Goal: Task Accomplishment & Management: Manage account settings

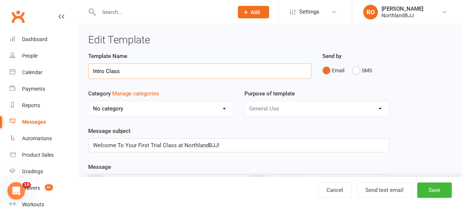
click at [137, 70] on input "Intro Class" at bounding box center [199, 71] width 223 height 15
type input "I"
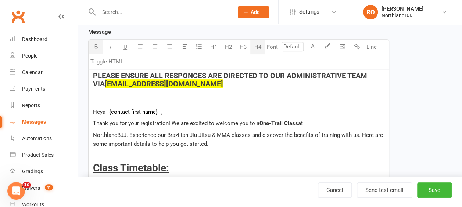
scroll to position [147, 0]
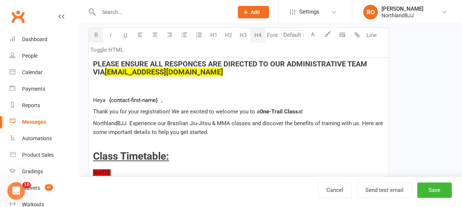
type input "1x Trial Class"
drag, startPoint x: 158, startPoint y: 97, endPoint x: 138, endPoint y: 97, distance: 19.8
click at [138, 97] on span "﻿ {contact-first-name}" at bounding box center [133, 100] width 56 height 7
drag, startPoint x: 138, startPoint y: 97, endPoint x: 212, endPoint y: 101, distance: 74.3
click at [212, 101] on p "Heya ﻿ {contact-first-name} ," at bounding box center [238, 100] width 291 height 9
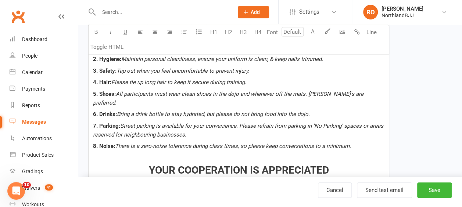
scroll to position [698, 0]
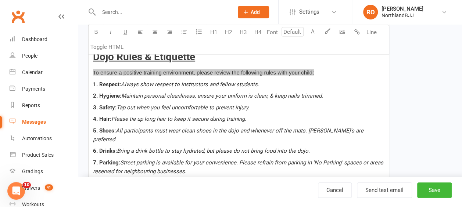
click at [321, 85] on p "1. Respect: Always show respect to instructors and fellow students." at bounding box center [238, 84] width 291 height 9
click at [314, 72] on span "To ensure a positive training environment, please review the following rules wi…" at bounding box center [203, 72] width 221 height 6
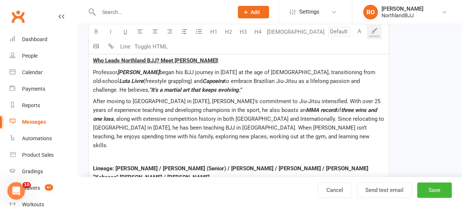
scroll to position [1323, 0]
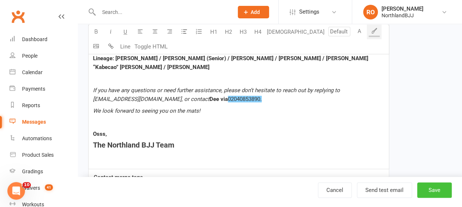
click at [436, 191] on button "Save" at bounding box center [434, 190] width 35 height 15
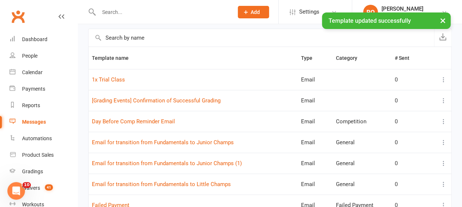
scroll to position [74, 0]
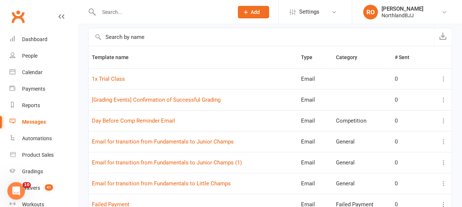
click at [444, 80] on icon at bounding box center [443, 78] width 7 height 7
click at [398, 122] on link "Duplicate" at bounding box center [405, 122] width 73 height 15
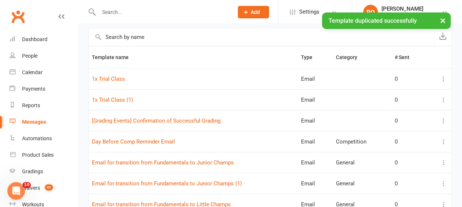
click at [445, 98] on icon at bounding box center [443, 99] width 7 height 7
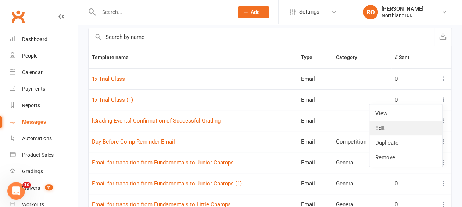
click at [381, 132] on link "Edit" at bounding box center [405, 128] width 73 height 15
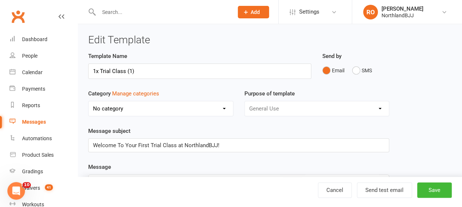
click at [136, 74] on input "1x Trial Class (1)" at bounding box center [199, 71] width 223 height 15
click at [146, 74] on input "1x Week Trial Class" at bounding box center [199, 71] width 223 height 15
type input "1x Week Trial"
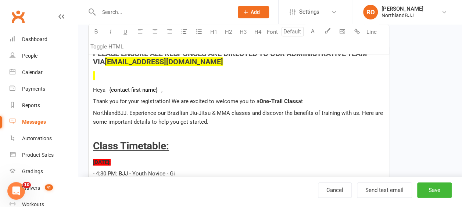
scroll to position [184, 0]
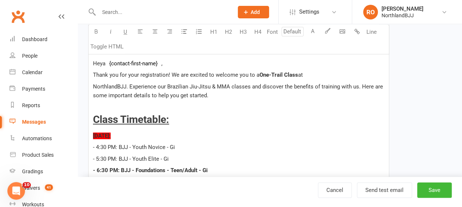
click at [99, 63] on span "Heya" at bounding box center [99, 63] width 12 height 7
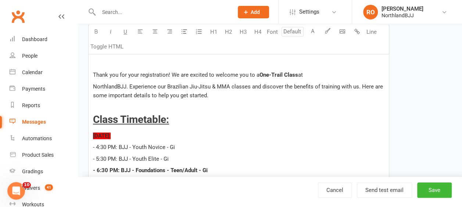
click at [96, 77] on p "Thank you for your registration! We are excited to welcome you to a One-Trail C…" at bounding box center [238, 75] width 291 height 9
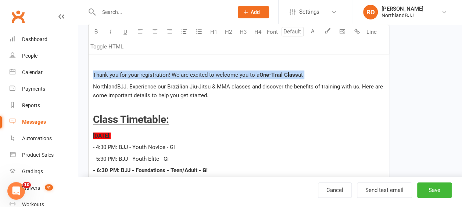
click at [96, 77] on p "Thank you for your registration! We are excited to welcome you to a One-Trail C…" at bounding box center [238, 75] width 291 height 9
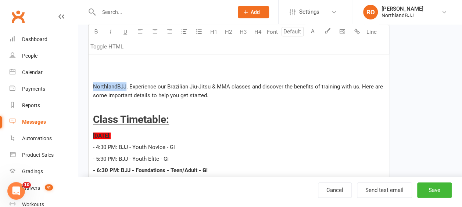
click at [109, 87] on span "NorthlandBJJ. Experience our Brazilian Jiu-Jitsu & MMA classes and discover the…" at bounding box center [238, 90] width 291 height 15
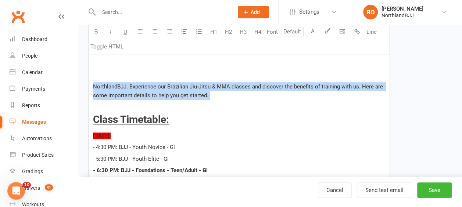
click at [108, 87] on span "NorthlandBJJ. Experience our Brazilian Jiu-Jitsu & MMA classes and discover the…" at bounding box center [238, 90] width 291 height 15
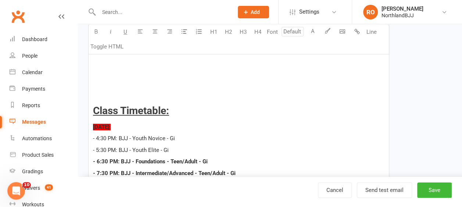
scroll to position [147, 0]
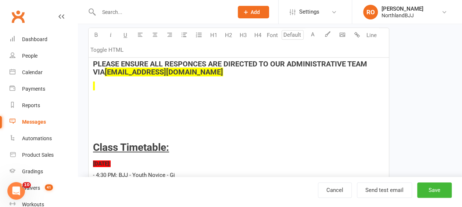
click at [99, 88] on h4 at bounding box center [238, 86] width 291 height 8
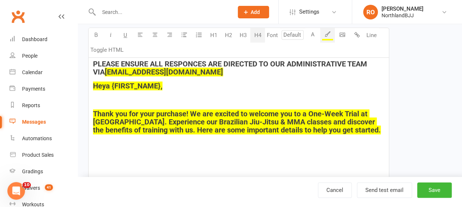
scroll to position [184, 0]
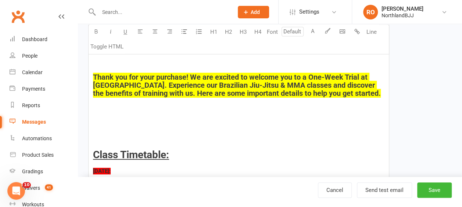
click at [121, 128] on p "﻿" at bounding box center [238, 130] width 291 height 9
click at [135, 77] on span "Thank you for your purchase! We are excited to welcome you to a One-Week Trial …" at bounding box center [237, 85] width 288 height 25
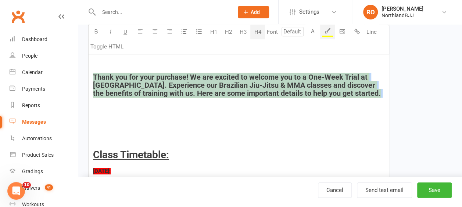
click at [135, 77] on span "Thank you for your purchase! We are excited to welcome you to a One-Week Trial …" at bounding box center [237, 85] width 288 height 25
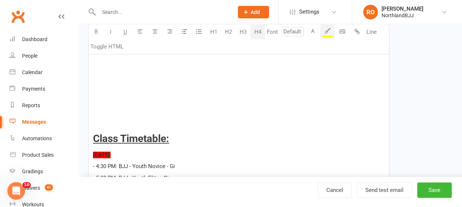
scroll to position [147, 0]
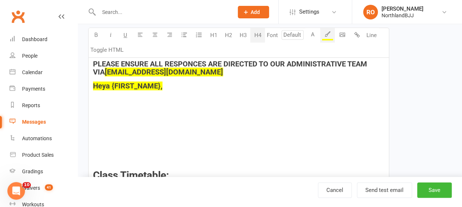
click at [121, 82] on span "Heya {FIRST_NAME}," at bounding box center [127, 86] width 69 height 9
click at [100, 162] on p at bounding box center [238, 162] width 291 height 9
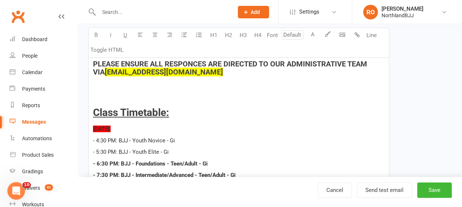
click at [100, 88] on h4 "﻿" at bounding box center [238, 86] width 291 height 8
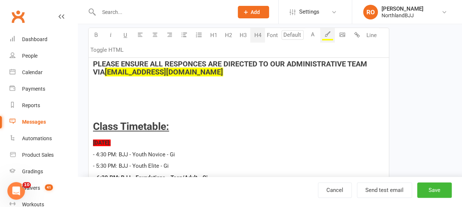
click at [110, 96] on h4 "﻿" at bounding box center [238, 100] width 291 height 8
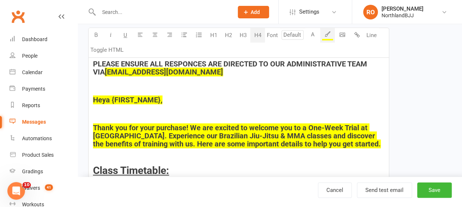
click at [123, 100] on span "Heya {FIRST_NAME}," at bounding box center [127, 100] width 69 height 9
click at [329, 37] on button "button" at bounding box center [327, 35] width 15 height 15
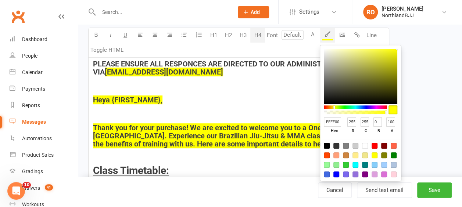
click at [363, 145] on div at bounding box center [365, 146] width 6 height 6
type input "FFFFFF"
type input "255"
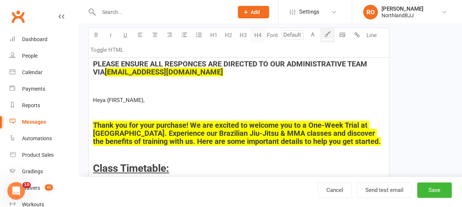
click at [256, 36] on button "H4" at bounding box center [257, 35] width 15 height 15
click at [127, 137] on span "Thank you for your purchase! We are excited to welcome you to a One-Week Trial …" at bounding box center [237, 133] width 288 height 25
click at [119, 125] on span "Thank you for your purchase! We are excited to welcome you to a One-Week Trial …" at bounding box center [237, 133] width 288 height 25
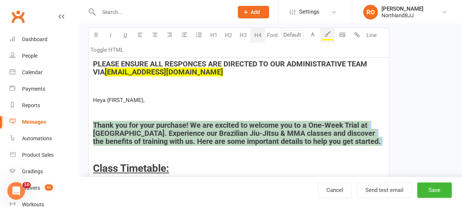
click at [119, 124] on span "Thank you for your purchase! We are excited to welcome you to a One-Week Trial …" at bounding box center [237, 133] width 288 height 25
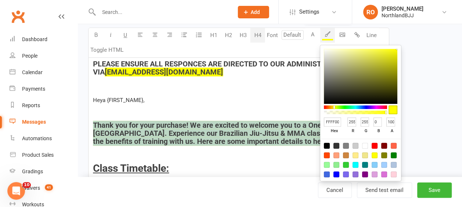
click at [329, 37] on button "button" at bounding box center [327, 35] width 15 height 15
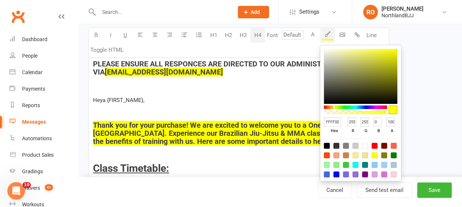
click at [364, 145] on div at bounding box center [365, 146] width 6 height 6
type input "FFFFFF"
type input "255"
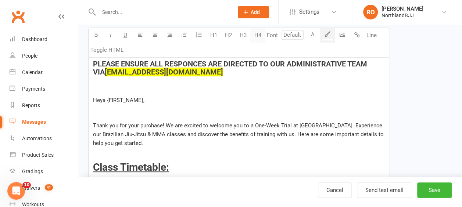
click at [255, 35] on button "H4" at bounding box center [257, 35] width 15 height 15
click at [96, 111] on h4 "﻿" at bounding box center [238, 111] width 291 height 8
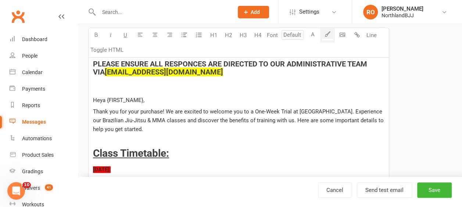
click at [126, 98] on span "Heya {FIRST_NAME}," at bounding box center [118, 100] width 51 height 7
click at [128, 101] on span "Heya {FIRST_NAME}," at bounding box center [118, 100] width 51 height 7
click at [112, 100] on span "Heya {FIRST_NAME}," at bounding box center [118, 100] width 51 height 7
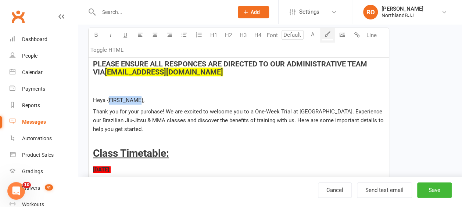
click at [112, 100] on span "Heya {FIRST_NAME}," at bounding box center [118, 100] width 51 height 7
click at [169, 98] on p "Heya {FIRST_NAME}," at bounding box center [238, 100] width 291 height 9
click at [110, 98] on span "Heya {FIRST_NAME}," at bounding box center [118, 100] width 51 height 7
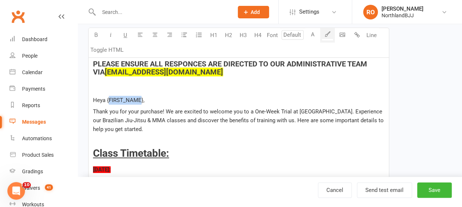
click at [110, 98] on span "Heya {FIRST_NAME}," at bounding box center [118, 100] width 51 height 7
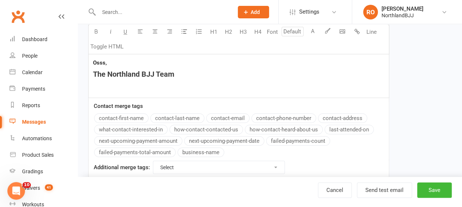
scroll to position [143, 0]
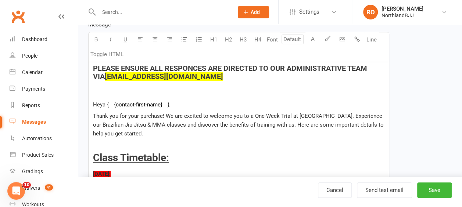
click at [170, 103] on p "Heya { ﻿ {contact-first-name} }," at bounding box center [238, 104] width 291 height 9
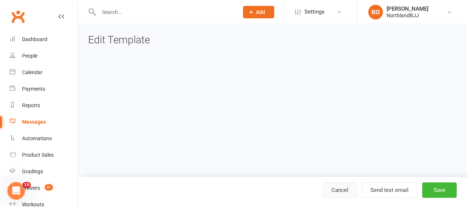
click at [341, 188] on link "Cancel" at bounding box center [340, 190] width 34 height 15
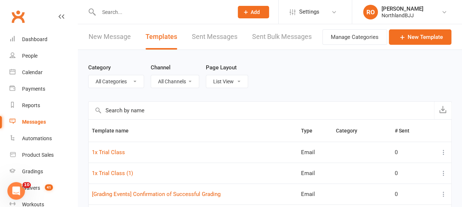
click at [445, 173] on icon at bounding box center [443, 173] width 7 height 7
click at [386, 200] on link "Edit" at bounding box center [405, 201] width 73 height 15
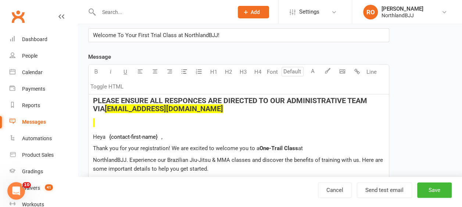
scroll to position [147, 0]
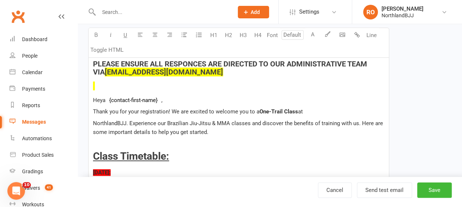
click at [99, 112] on span "Thank you for your registration! We are excited to welcome you to a" at bounding box center [176, 111] width 166 height 7
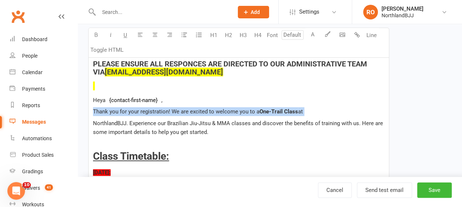
click at [99, 112] on span "Thank you for your registration! We are excited to welcome you to a" at bounding box center [176, 111] width 166 height 7
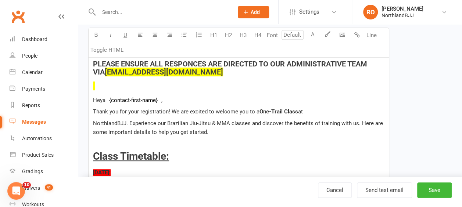
click at [99, 112] on span "Thank you for your registration! We are excited to welcome you to a" at bounding box center [176, 111] width 166 height 7
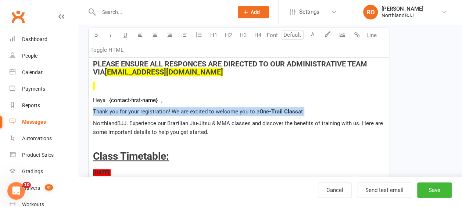
click at [99, 112] on span "Thank you for your registration! We are excited to welcome you to a" at bounding box center [176, 111] width 166 height 7
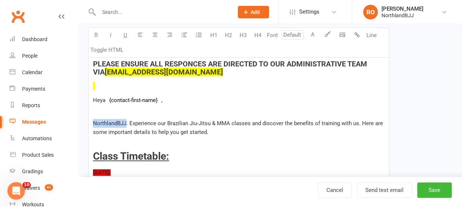
click at [94, 123] on span "NorthlandBJJ. Experience our Brazilian Jiu-Jitsu & MMA classes and discover the…" at bounding box center [238, 127] width 291 height 15
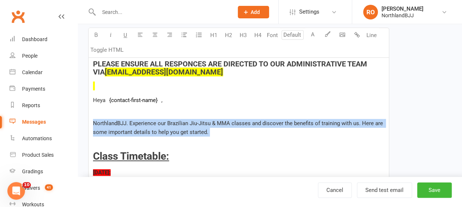
click at [94, 122] on span "NorthlandBJJ. Experience our Brazilian Jiu-Jitsu & MMA classes and discover the…" at bounding box center [238, 127] width 291 height 15
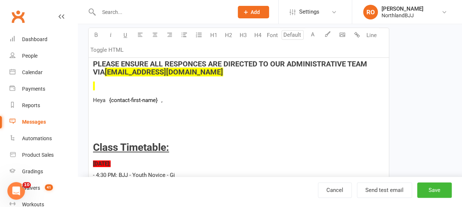
click at [97, 107] on p "﻿" at bounding box center [238, 111] width 291 height 9
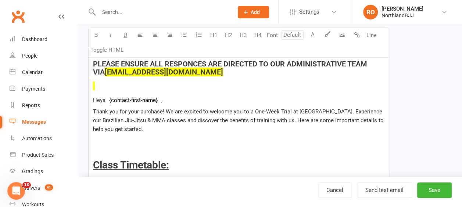
click at [96, 85] on h4 at bounding box center [238, 86] width 291 height 8
click at [148, 131] on p "Thank you for your purchase! We are excited to welcome you to a One-Week Trial …" at bounding box center [238, 120] width 291 height 26
click at [98, 150] on p at bounding box center [238, 152] width 291 height 9
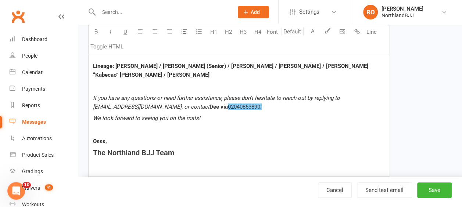
scroll to position [1323, 0]
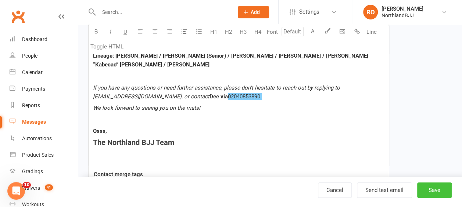
click at [432, 191] on button "Save" at bounding box center [434, 190] width 35 height 15
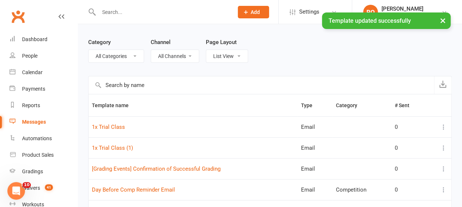
scroll to position [37, 0]
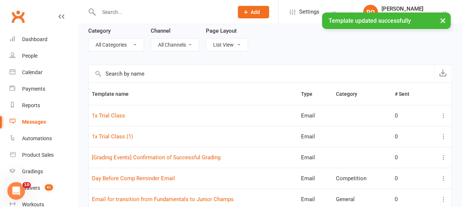
click at [444, 135] on icon at bounding box center [443, 136] width 7 height 7
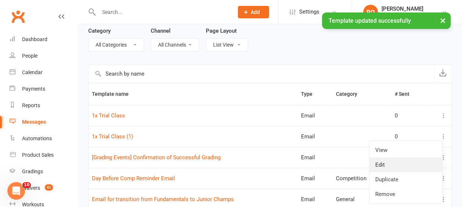
click at [383, 165] on link "Edit" at bounding box center [405, 165] width 73 height 15
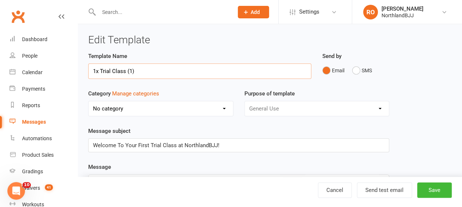
drag, startPoint x: 143, startPoint y: 70, endPoint x: 77, endPoint y: 70, distance: 66.5
paste input "Welcome to Your One-Week Trial at [GEOGRAPHIC_DATA]"
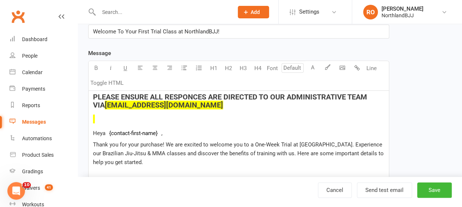
scroll to position [147, 0]
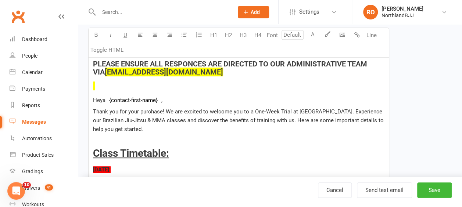
type input "Welcome to Your One-Week Trial at [GEOGRAPHIC_DATA]"
click at [109, 87] on h4 at bounding box center [238, 86] width 291 height 8
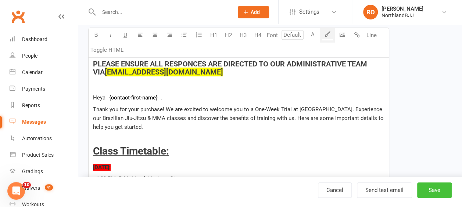
click at [433, 189] on button "Save" at bounding box center [434, 190] width 35 height 15
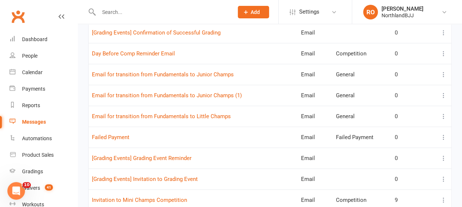
scroll to position [184, 0]
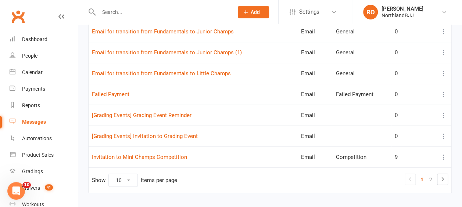
click at [129, 177] on select "10 25 50 100" at bounding box center [123, 180] width 29 height 12
select select "25"
click at [109, 174] on select "10 25 50 100" at bounding box center [123, 180] width 29 height 12
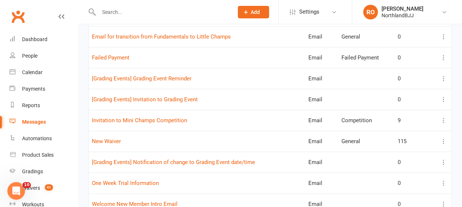
scroll to position [294, 0]
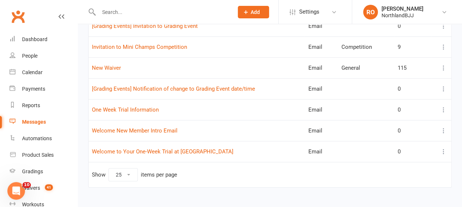
click at [444, 107] on icon at bounding box center [443, 109] width 7 height 7
click at [386, 141] on link "Edit" at bounding box center [405, 136] width 73 height 15
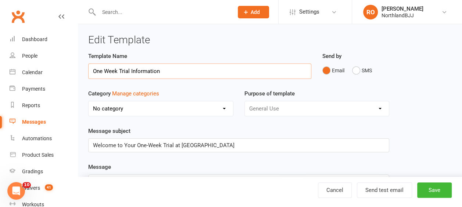
click at [103, 72] on input "One Week Trial Information" at bounding box center [199, 71] width 223 height 15
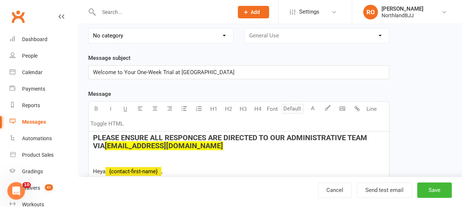
scroll to position [74, 0]
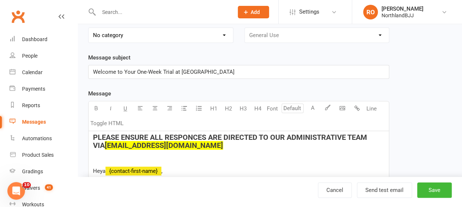
type input "Two Week Trial Information"
click at [144, 72] on span "Welcome to Your One-Week Trial at [GEOGRAPHIC_DATA]" at bounding box center [163, 72] width 141 height 7
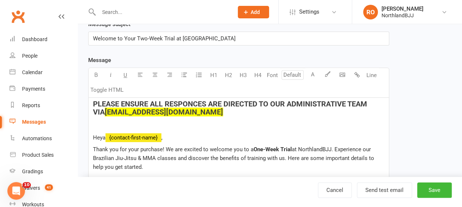
scroll to position [147, 0]
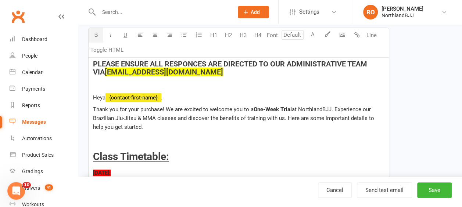
click at [261, 108] on span "One-Week Trial" at bounding box center [273, 109] width 38 height 7
click at [256, 107] on span "-Week Trial" at bounding box center [268, 109] width 29 height 7
click at [256, 107] on span "-Two-Week Trial" at bounding box center [274, 109] width 41 height 7
click at [292, 139] on h3 at bounding box center [238, 139] width 291 height 11
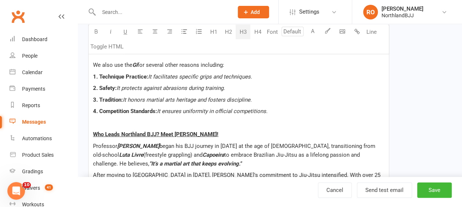
scroll to position [1383, 0]
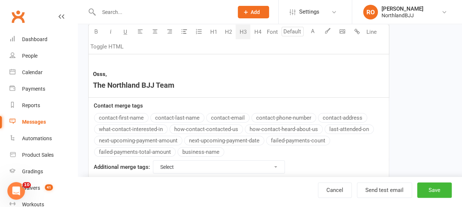
click at [276, 161] on select "Select For Payment automations For Booking automations For Membership automatio…" at bounding box center [218, 167] width 131 height 12
select select "membership"
click at [153, 161] on select "Select For Payment automations For Booking automations For Membership automatio…" at bounding box center [218, 167] width 131 height 12
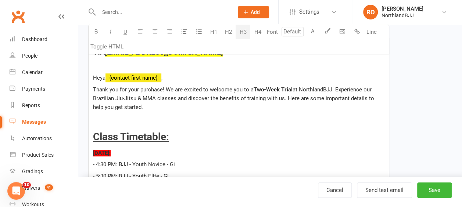
scroll to position [184, 0]
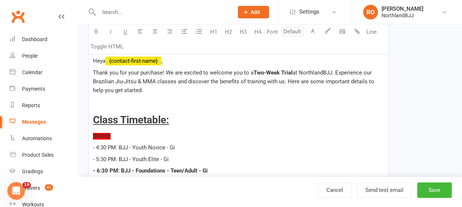
click at [138, 90] on p "Thank you for your purchase! We are excited to welcome you to a Two-Week Trial …" at bounding box center [238, 81] width 291 height 26
click at [139, 89] on p "Thank you for your purchase! We are excited to welcome you to a Two-Week Trial …" at bounding box center [238, 81] width 291 height 26
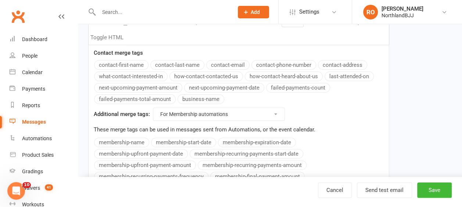
scroll to position [1452, 0]
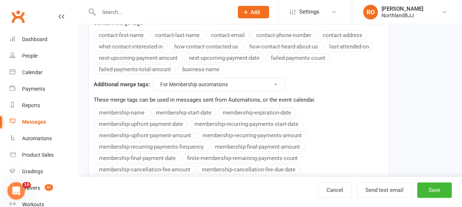
scroll to position [193, 0]
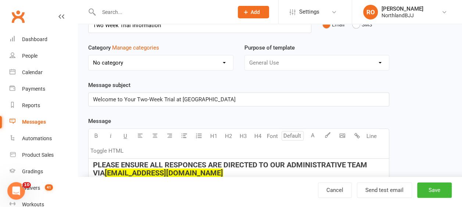
scroll to position [0, 0]
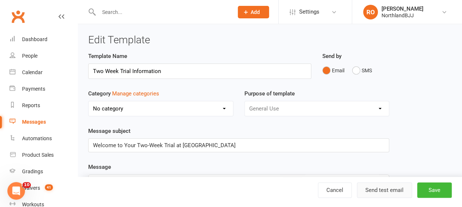
click at [379, 189] on button "Send test email" at bounding box center [384, 190] width 55 height 15
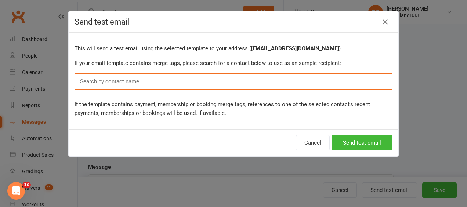
click at [128, 83] on input "text" at bounding box center [111, 82] width 64 height 10
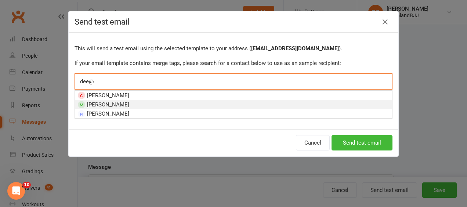
type input "dee@"
click at [111, 106] on span "[PERSON_NAME]" at bounding box center [108, 104] width 42 height 7
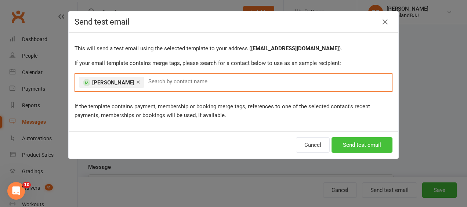
click at [366, 143] on button "Send test email" at bounding box center [362, 144] width 61 height 15
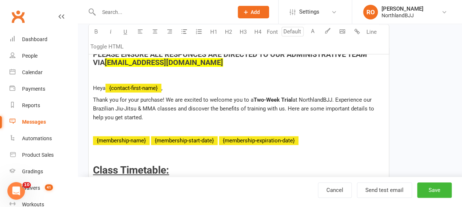
scroll to position [147, 0]
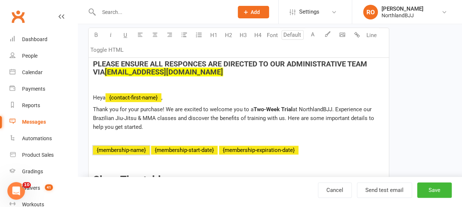
click at [97, 138] on p "﻿" at bounding box center [238, 138] width 291 height 9
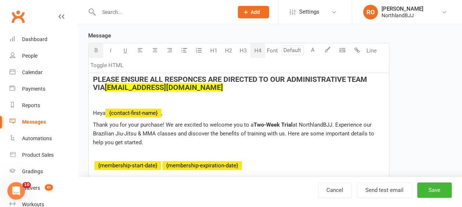
scroll to position [168, 0]
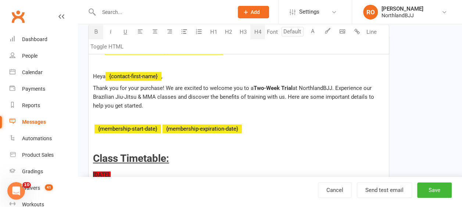
click at [335, 87] on span "at NorthlandBJJ. Experience our Brazilian Jiu-Jitsu & MMA classes and discover …" at bounding box center [234, 97] width 283 height 24
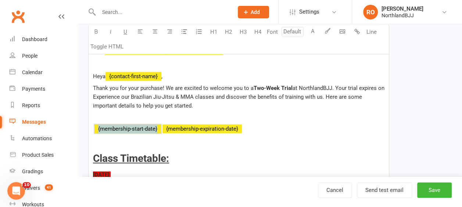
drag, startPoint x: 161, startPoint y: 128, endPoint x: 101, endPoint y: 130, distance: 60.3
click at [101, 130] on p "﻿ {membership-start-date} ﻿ {membership-expiration-date}" at bounding box center [238, 129] width 291 height 9
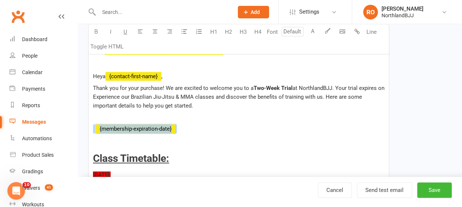
drag, startPoint x: 183, startPoint y: 129, endPoint x: 87, endPoint y: 129, distance: 95.9
copy p "﻿ {membership-expiration-date}"
click at [384, 87] on span "at NorthlandBJJ. Your trial expires on Experience our Brazilian Jiu-Jitsu & MMA…" at bounding box center [239, 97] width 293 height 24
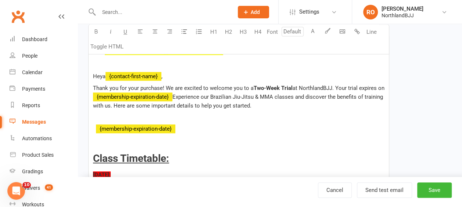
scroll to position [132, 0]
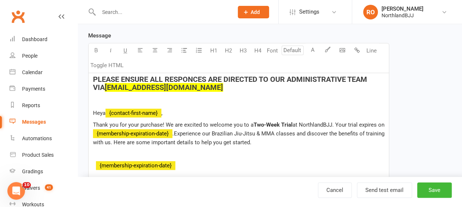
click at [162, 111] on span "," at bounding box center [161, 113] width 1 height 7
click at [377, 123] on span "at NorthlandBJJ. Your trial expires on" at bounding box center [339, 125] width 92 height 7
click at [101, 132] on span "at NorthlandBJJ. Your trial will end on" at bounding box center [236, 129] width 286 height 15
click at [209, 166] on p "﻿ {membership-expiration-date}" at bounding box center [238, 165] width 291 height 9
click at [184, 131] on span ".Experience our Brazilian Jiu-Jitsu & MMA classes and discover the benefits of …" at bounding box center [232, 137] width 279 height 15
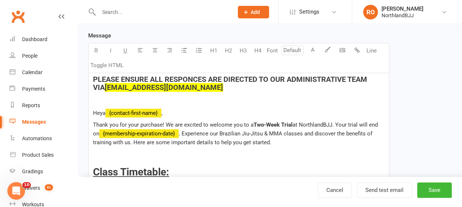
click at [99, 153] on h3 at bounding box center [238, 155] width 291 height 11
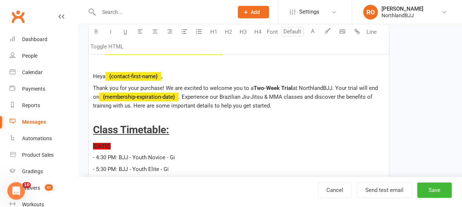
click at [359, 88] on span "at NorthlandBJJ. Your trial will end on" at bounding box center [236, 92] width 286 height 15
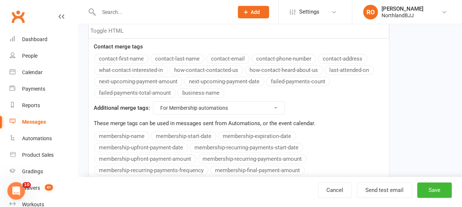
scroll to position [169, 0]
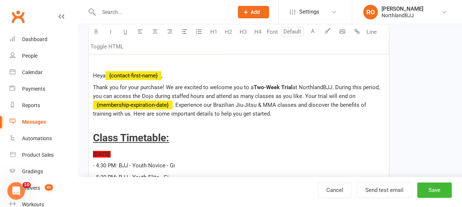
click at [379, 96] on p "Thank you for your purchase! We are excited to welcome you to a Two-Week Trial …" at bounding box center [238, 100] width 291 height 35
drag, startPoint x: 277, startPoint y: 114, endPoint x: 85, endPoint y: 70, distance: 197.1
copy div "Heya ﻿ {contact-first-name} , Thank you for your purchase! We are excited to we…"
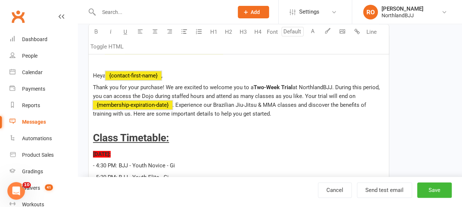
click at [255, 151] on p "[DATE]:" at bounding box center [238, 154] width 291 height 9
click at [434, 193] on button "Save" at bounding box center [434, 190] width 35 height 15
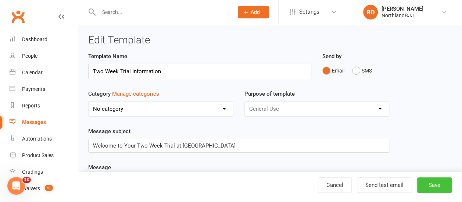
select select "25"
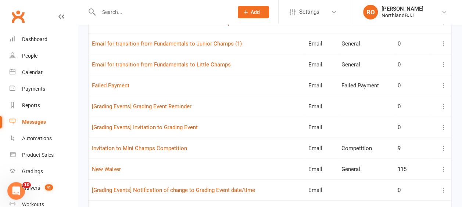
scroll to position [266, 0]
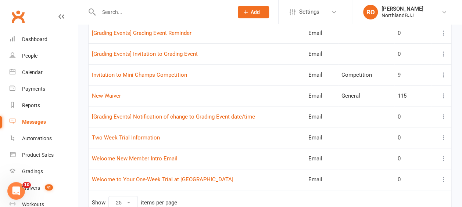
click at [443, 136] on icon at bounding box center [443, 137] width 7 height 7
click at [390, 163] on link "Edit" at bounding box center [405, 164] width 73 height 15
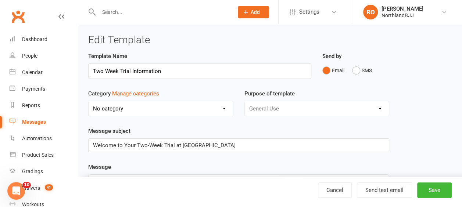
click at [103, 73] on input "Two Week Trial Information" at bounding box center [199, 71] width 223 height 15
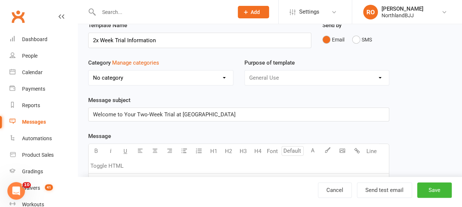
scroll to position [74, 0]
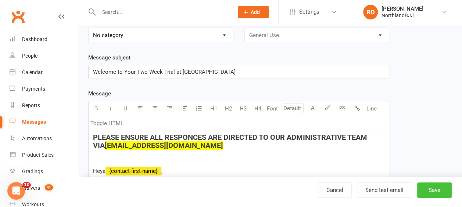
type input "2x Week Trial Information"
click at [432, 190] on button "Save" at bounding box center [434, 190] width 35 height 15
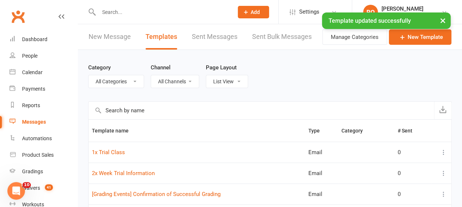
scroll to position [37, 0]
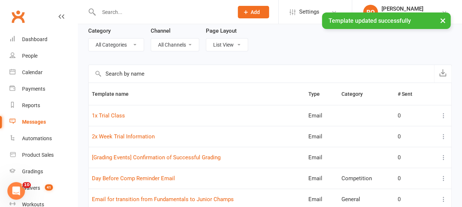
click at [444, 135] on icon at bounding box center [443, 136] width 7 height 7
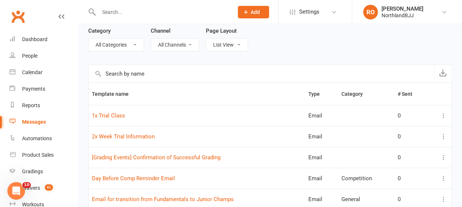
click at [445, 115] on icon at bounding box center [443, 115] width 7 height 7
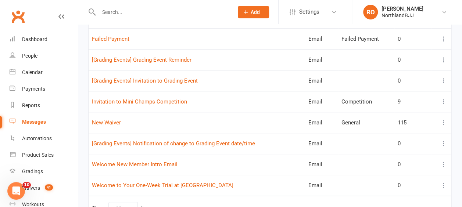
scroll to position [303, 0]
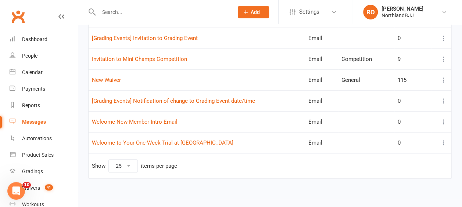
click at [130, 162] on select "10 25 50 100" at bounding box center [123, 166] width 29 height 12
select select "50"
click at [109, 160] on select "10 25 50 100" at bounding box center [123, 166] width 29 height 12
click at [444, 140] on icon at bounding box center [443, 142] width 7 height 7
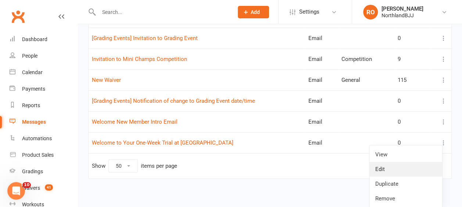
click at [384, 170] on link "Edit" at bounding box center [405, 169] width 73 height 15
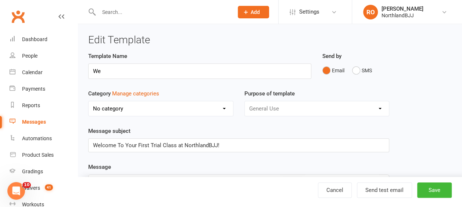
type input "W"
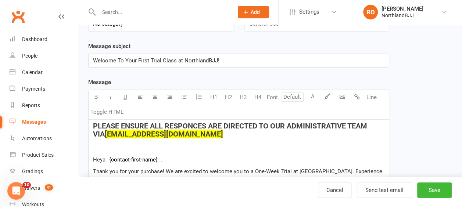
scroll to position [74, 0]
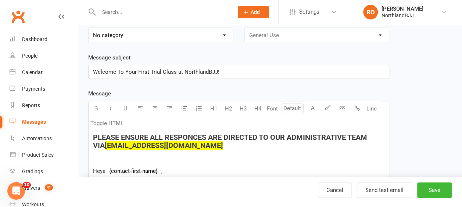
type input "1x Week Trial Information"
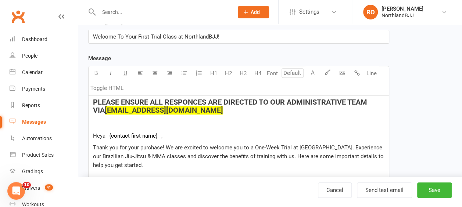
scroll to position [147, 0]
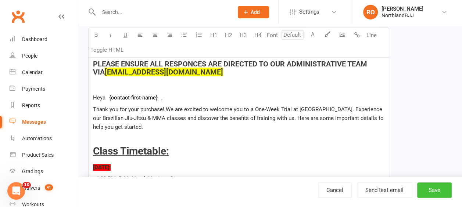
click at [431, 192] on button "Save" at bounding box center [434, 190] width 35 height 15
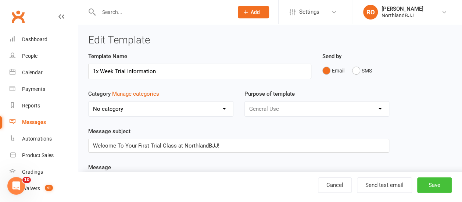
select select "50"
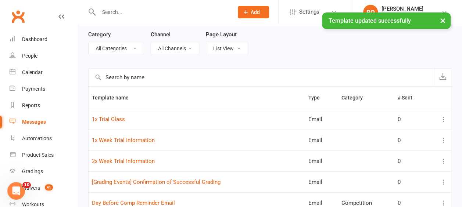
scroll to position [74, 0]
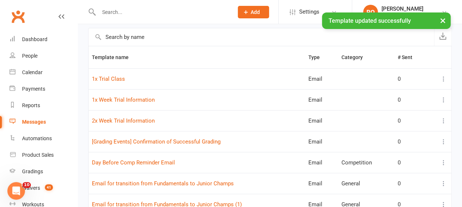
click at [445, 118] on icon at bounding box center [443, 120] width 7 height 7
click at [388, 146] on link "Edit" at bounding box center [405, 148] width 73 height 15
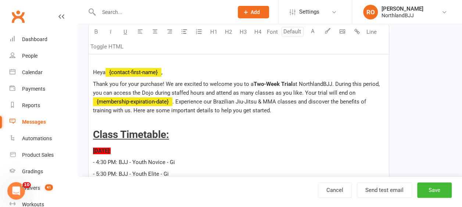
scroll to position [184, 0]
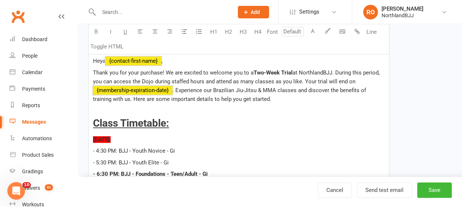
drag, startPoint x: 275, startPoint y: 97, endPoint x: 85, endPoint y: 58, distance: 194.0
copy div "Heya ﻿ {contact-first-name} , Thank you for your purchase! We are excited to we…"
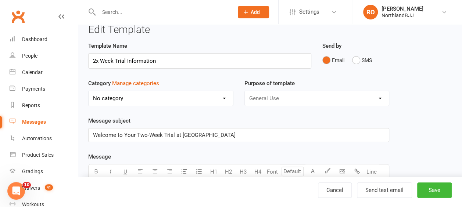
scroll to position [0, 0]
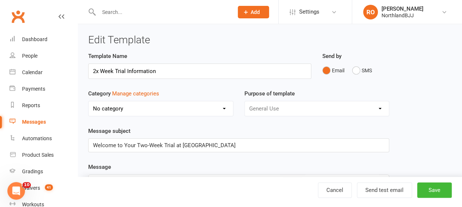
select select "50"
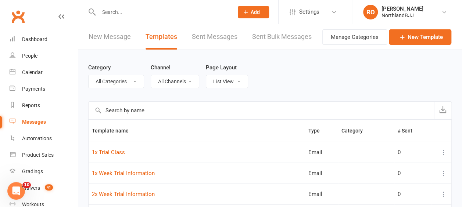
click at [441, 173] on icon at bounding box center [443, 173] width 7 height 7
click at [394, 196] on link "Edit" at bounding box center [405, 201] width 73 height 15
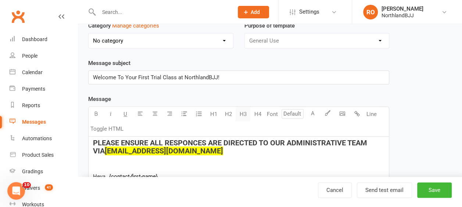
scroll to position [110, 0]
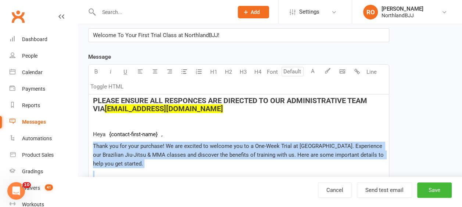
drag, startPoint x: 93, startPoint y: 144, endPoint x: 154, endPoint y: 167, distance: 65.5
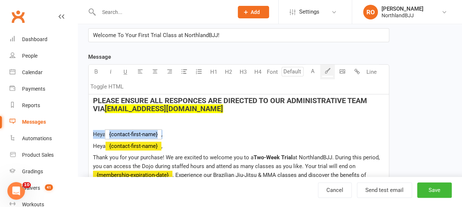
drag, startPoint x: 166, startPoint y: 134, endPoint x: 92, endPoint y: 129, distance: 74.8
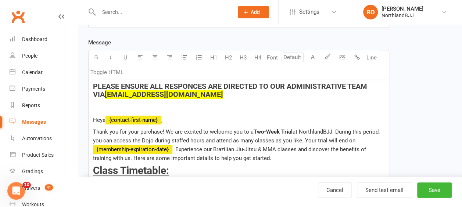
scroll to position [147, 0]
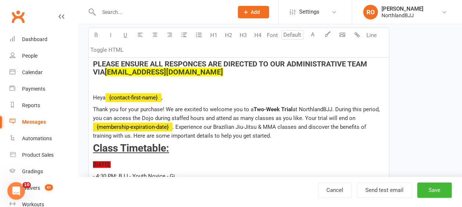
click at [291, 135] on p "Thank you for your purchase! We are excited to welcome you to a Two-Week Trial …" at bounding box center [238, 122] width 291 height 35
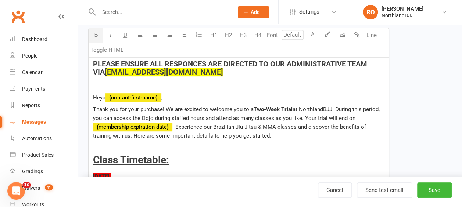
click at [261, 109] on span "Two-Week Trial" at bounding box center [273, 109] width 39 height 7
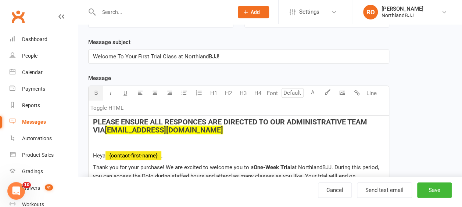
scroll to position [74, 0]
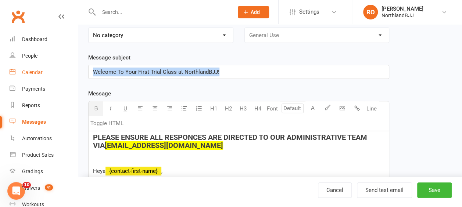
drag, startPoint x: 201, startPoint y: 70, endPoint x: 53, endPoint y: 71, distance: 147.8
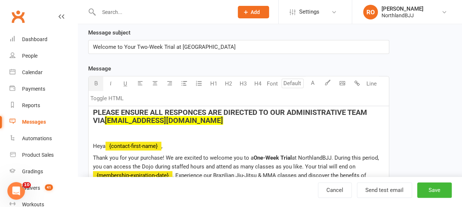
scroll to position [110, 0]
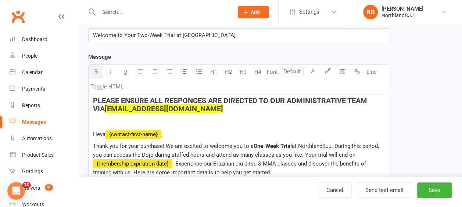
click at [144, 35] on span "Welcome to Your Two-Week Trial at [GEOGRAPHIC_DATA]" at bounding box center [164, 35] width 143 height 7
click at [443, 190] on button "Save" at bounding box center [434, 190] width 35 height 15
select select "50"
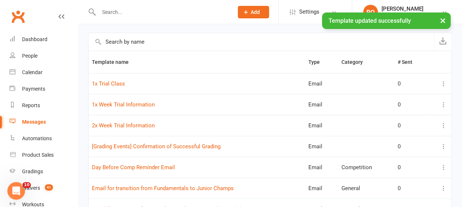
scroll to position [74, 0]
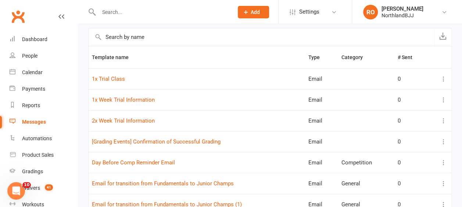
click at [443, 119] on icon at bounding box center [443, 120] width 7 height 7
click at [380, 151] on link "Edit" at bounding box center [405, 148] width 73 height 15
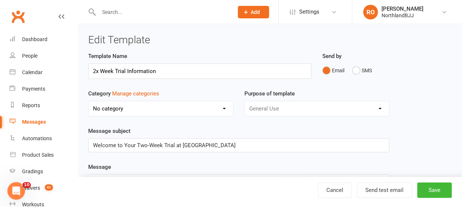
select select "50"
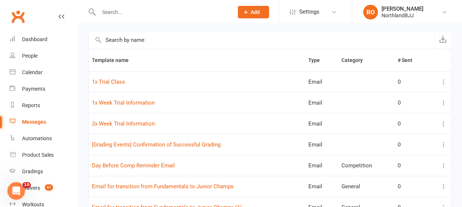
scroll to position [74, 0]
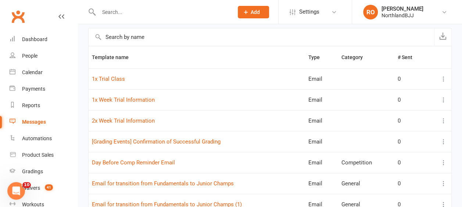
click at [444, 119] on icon at bounding box center [443, 120] width 7 height 7
click at [406, 165] on link "Duplicate" at bounding box center [405, 163] width 73 height 15
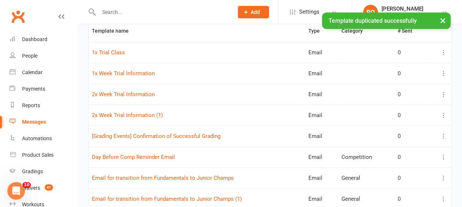
scroll to position [110, 0]
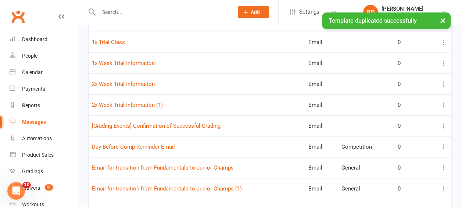
click at [445, 102] on icon at bounding box center [443, 104] width 7 height 7
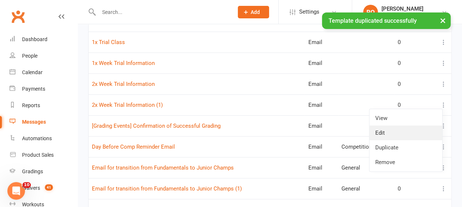
click at [382, 132] on link "Edit" at bounding box center [405, 133] width 73 height 15
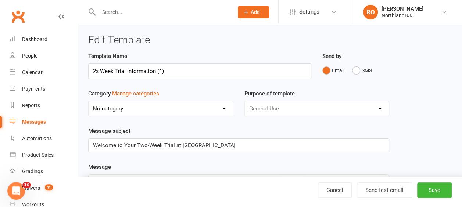
click at [112, 70] on input "2x Week Trial Information (1)" at bounding box center [199, 71] width 223 height 15
click at [191, 69] on input "1x Month Trial Information (1)" at bounding box center [199, 71] width 223 height 15
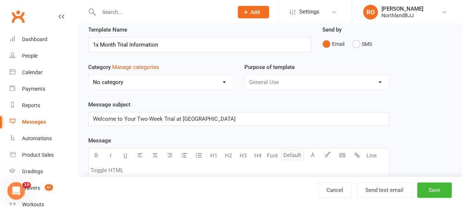
scroll to position [37, 0]
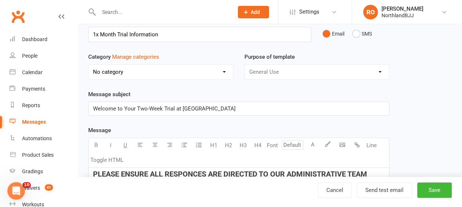
type input "1x Month Trial Information"
click at [161, 108] on span "Welcome to Your Two-Week Trial at [GEOGRAPHIC_DATA]" at bounding box center [164, 108] width 143 height 7
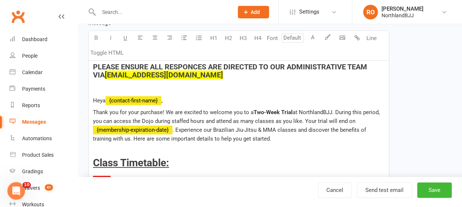
scroll to position [147, 0]
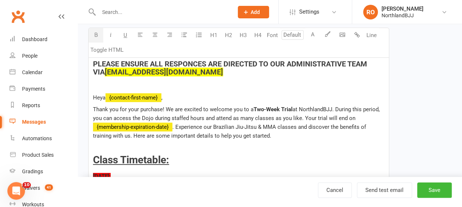
click at [279, 107] on span "Two-Week Trial" at bounding box center [273, 109] width 39 height 7
click at [264, 106] on span "One Month Trial" at bounding box center [273, 109] width 39 height 7
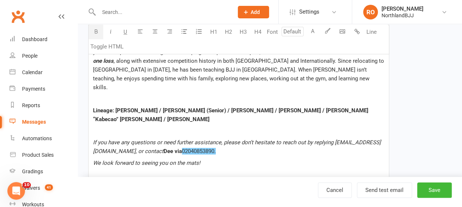
scroll to position [1286, 0]
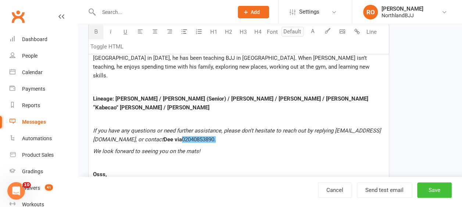
click at [435, 189] on button "Save" at bounding box center [434, 190] width 35 height 15
select select "50"
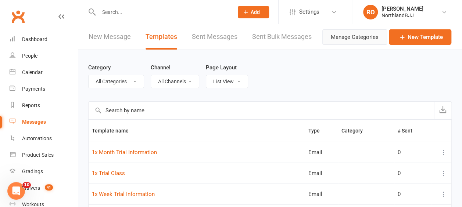
click at [354, 36] on button "Manage Categories" at bounding box center [354, 36] width 65 height 15
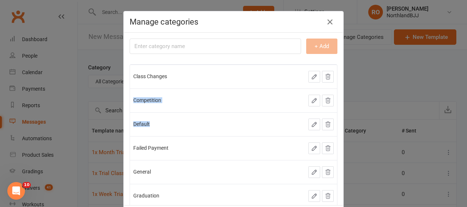
drag, startPoint x: 173, startPoint y: 78, endPoint x: 187, endPoint y: 129, distance: 53.2
click at [187, 129] on tbody "Class Changes Competition Default Failed Payment General Graduation" at bounding box center [233, 136] width 207 height 143
click at [328, 21] on icon "button" at bounding box center [330, 22] width 9 height 9
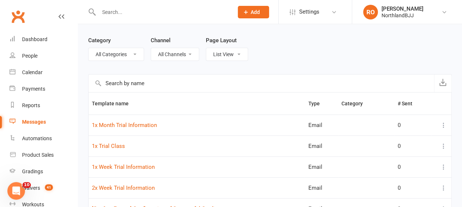
scroll to position [37, 0]
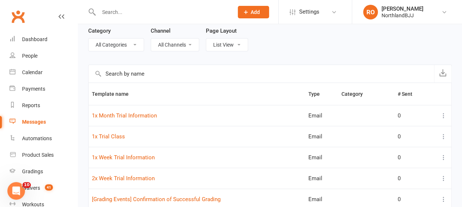
click at [444, 115] on icon at bounding box center [443, 115] width 7 height 7
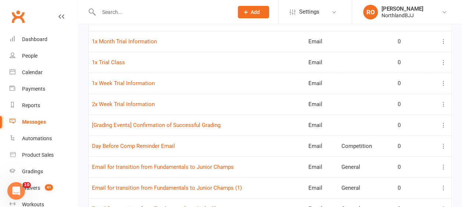
scroll to position [147, 0]
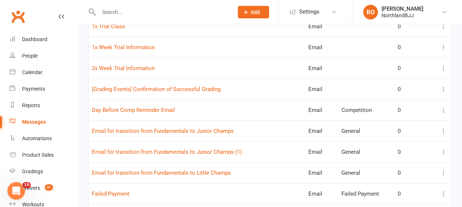
click at [445, 130] on icon at bounding box center [443, 131] width 7 height 7
click at [393, 156] on link "Edit" at bounding box center [405, 158] width 73 height 15
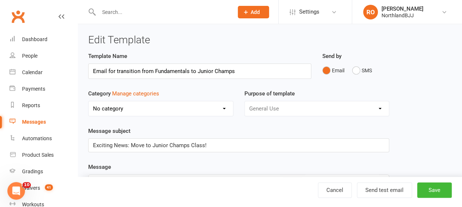
select select "10343"
click at [187, 70] on input "Email for transition from Fundamentals to Junior Champs" at bounding box center [199, 71] width 223 height 15
click at [294, 72] on input "Email for transition from Youth Novice (Fundamentals) to Junior Champs" at bounding box center [199, 71] width 223 height 15
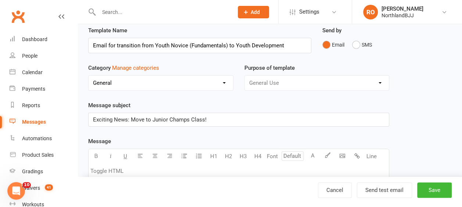
scroll to position [37, 0]
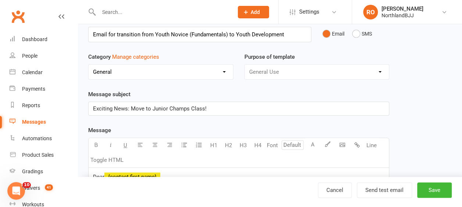
type input "Email for transition from Youth Novice (Fundamentals) to Youth Development"
click at [227, 73] on select "No category Class Changes Competition Default Failed Payment General Graduation" at bounding box center [161, 72] width 144 height 15
select select
click at [89, 65] on select "No category Class Changes Competition Default Failed Payment General Graduation" at bounding box center [161, 72] width 144 height 15
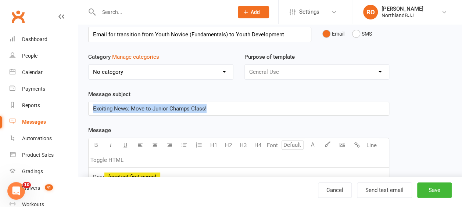
drag, startPoint x: 218, startPoint y: 110, endPoint x: 80, endPoint y: 108, distance: 137.1
drag, startPoint x: 217, startPoint y: 107, endPoint x: 213, endPoint y: 110, distance: 5.0
click at [213, 110] on p "Exciting News: Move to Junior Champs Class!" at bounding box center [238, 108] width 291 height 9
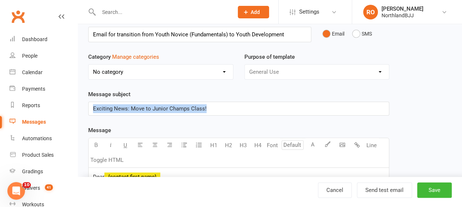
click at [219, 108] on p "Exciting News: Move to Junior Champs Class!" at bounding box center [238, 108] width 291 height 9
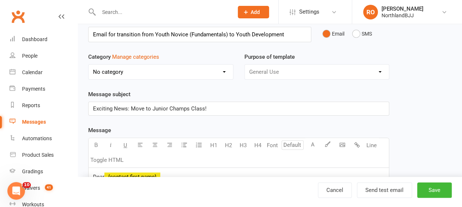
click at [219, 108] on p "Exciting News: Move to Junior Champs Class!" at bounding box center [238, 108] width 291 height 9
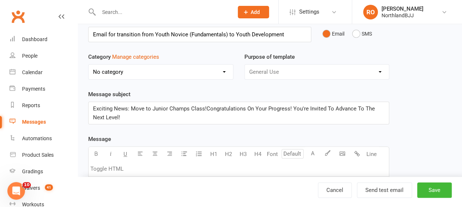
click at [205, 107] on span "Exciting News: Move to Junior Champs Class!Congratulations On Your Progress! Yo…" at bounding box center [234, 112] width 283 height 15
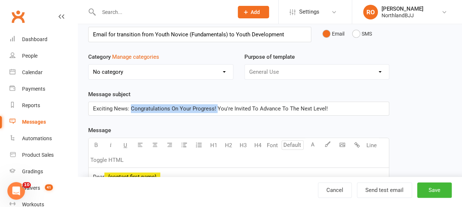
drag, startPoint x: 216, startPoint y: 107, endPoint x: 131, endPoint y: 108, distance: 85.3
click at [131, 108] on span "Exciting News: Congratulations On Your Progress! You're Invited To Advance To T…" at bounding box center [210, 108] width 235 height 7
copy span "Congratulations On Your Progress!"
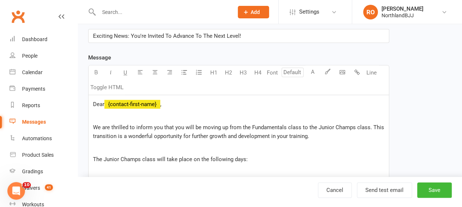
scroll to position [110, 0]
click at [96, 118] on p at bounding box center [238, 115] width 291 height 9
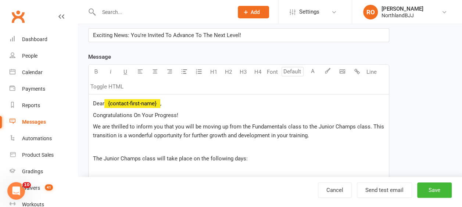
click at [94, 112] on span "Congratulations On Your Progress!" at bounding box center [135, 115] width 85 height 7
drag, startPoint x: 187, startPoint y: 112, endPoint x: 74, endPoint y: 112, distance: 112.8
click at [74, 112] on ui-view "Prospect Member Non-attending contact Class / event Appointment Grading event T…" at bounding box center [231, 182] width 462 height 581
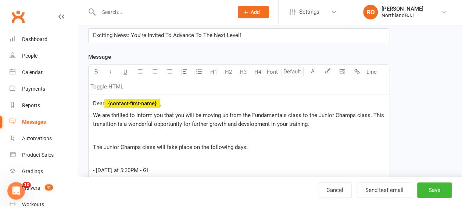
click at [298, 112] on span "We are thrilled to inform you that you will be moving up from the Fundamentals …" at bounding box center [239, 119] width 293 height 15
click at [345, 115] on span "We are thrilled to inform you that you will be moving up from Youth Novice Clas…" at bounding box center [234, 119] width 283 height 15
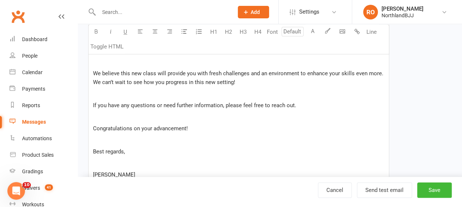
scroll to position [294, 0]
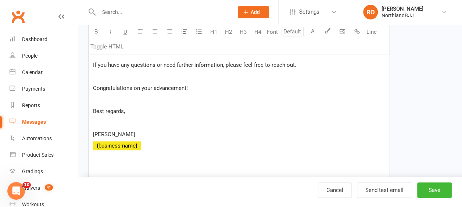
click at [123, 111] on span "Best regards," at bounding box center [109, 111] width 32 height 7
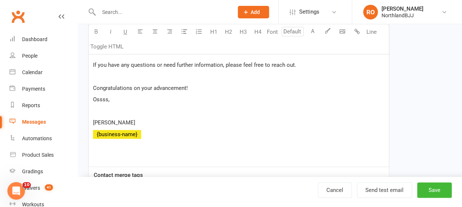
click at [154, 119] on p "[PERSON_NAME]" at bounding box center [238, 122] width 291 height 9
drag, startPoint x: 157, startPoint y: 136, endPoint x: 76, endPoint y: 130, distance: 81.0
drag, startPoint x: 213, startPoint y: 120, endPoint x: 90, endPoint y: 119, distance: 122.8
click at [90, 120] on div "Dear ﻿ {contact-first-name} , We are thrilled to inform you that you will be mo…" at bounding box center [239, 39] width 300 height 257
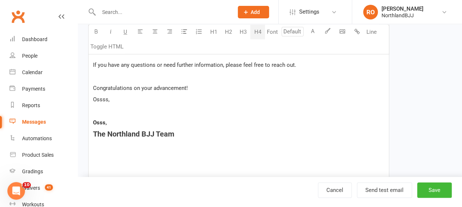
click at [96, 132] on span "The Northland BJJ Team" at bounding box center [133, 134] width 81 height 9
click at [161, 130] on span "[PERSON_NAME] and The Northland BJJ Team" at bounding box center [169, 134] width 153 height 9
click at [245, 132] on h4 "[PERSON_NAME] & The Northland BJJ Team" at bounding box center [238, 134] width 291 height 8
drag, startPoint x: 116, startPoint y: 98, endPoint x: 87, endPoint y: 100, distance: 29.5
click at [87, 100] on div "Template Name Email for transition from Youth Novice (Fundamentals) to Youth De…" at bounding box center [239, 16] width 312 height 517
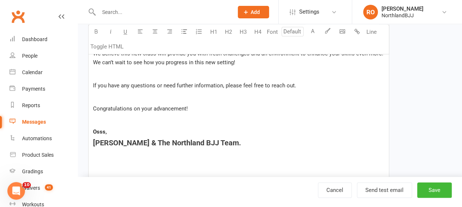
scroll to position [257, 0]
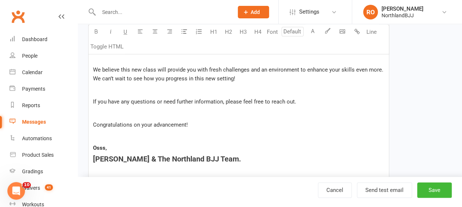
click at [97, 138] on p at bounding box center [238, 136] width 291 height 9
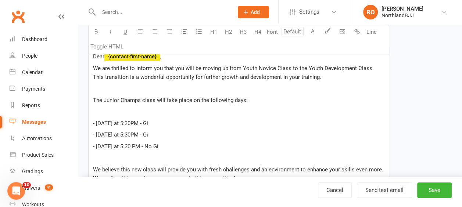
scroll to position [147, 0]
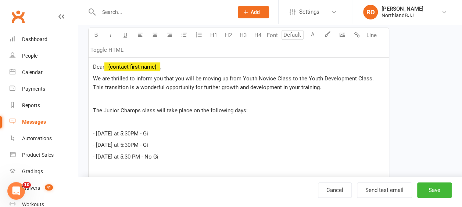
click at [141, 109] on span "The Junior Champs class will take place on the following days:" at bounding box center [170, 110] width 155 height 7
click at [96, 123] on p at bounding box center [238, 122] width 291 height 9
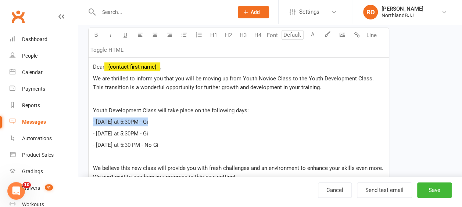
drag, startPoint x: 158, startPoint y: 119, endPoint x: 86, endPoint y: 123, distance: 71.8
click at [86, 123] on div "Template Name Email for transition from Youth Novice (Fundamentals) to Youth De…" at bounding box center [239, 152] width 312 height 494
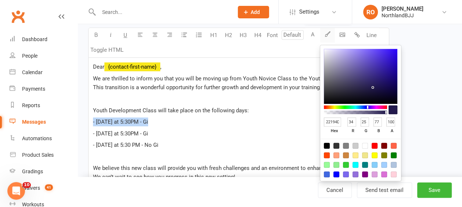
click at [327, 32] on icon "button" at bounding box center [328, 34] width 6 height 6
click at [373, 143] on div at bounding box center [375, 146] width 6 height 6
type input "FF0000"
type input "255"
type input "0"
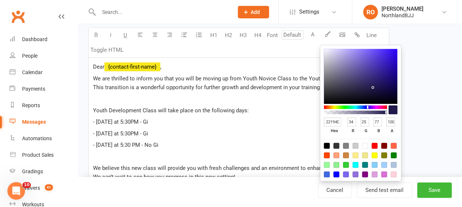
type input "0"
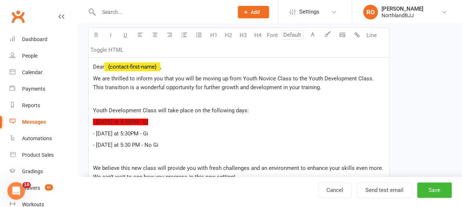
drag, startPoint x: 161, startPoint y: 131, endPoint x: 93, endPoint y: 125, distance: 68.6
click at [85, 129] on div "Template Name Email for transition from Youth Novice (Fundamentals) to Youth De…" at bounding box center [239, 152] width 312 height 494
click at [327, 33] on icon "button" at bounding box center [328, 34] width 6 height 6
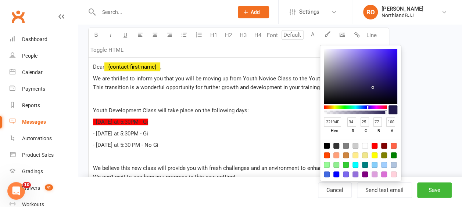
click at [375, 143] on div at bounding box center [375, 146] width 6 height 6
type input "FF0000"
type input "255"
type input "0"
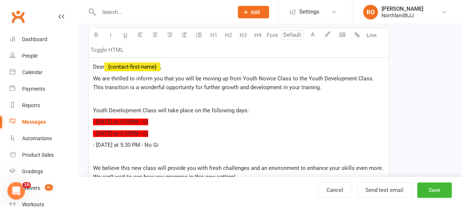
drag, startPoint x: 177, startPoint y: 144, endPoint x: 86, endPoint y: 144, distance: 91.1
click at [86, 144] on div "Template Name Email for transition from Youth Novice (Fundamentals) to Youth De…" at bounding box center [239, 152] width 312 height 494
click at [326, 33] on icon "button" at bounding box center [328, 34] width 6 height 6
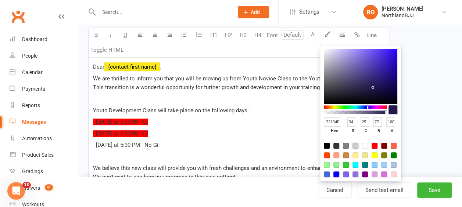
click at [354, 144] on div at bounding box center [355, 146] width 6 height 6
type input "CCCCCC"
type input "204"
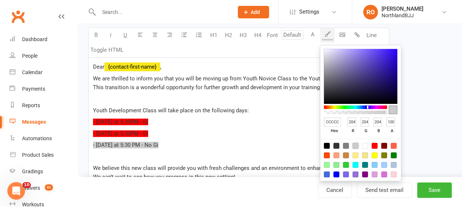
click at [327, 156] on div at bounding box center [327, 156] width 6 height 6
type input "FF4500"
type input "255"
type input "69"
type input "0"
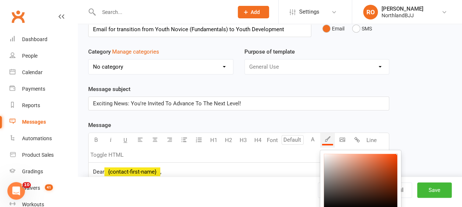
scroll to position [110, 0]
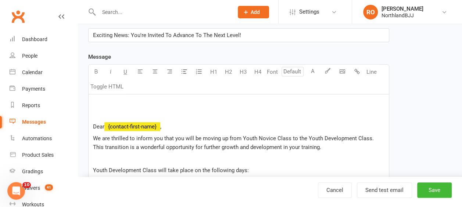
click at [93, 100] on p "﻿" at bounding box center [238, 103] width 291 height 9
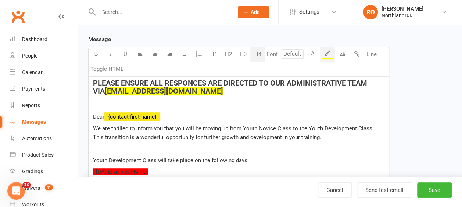
scroll to position [154, 0]
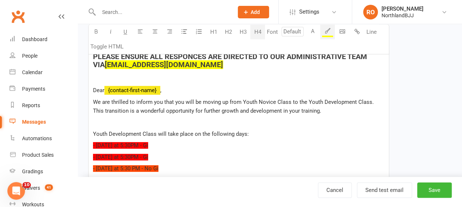
click at [218, 102] on span "We are thrilled to inform you that you will be moving up from Youth Novice Clas…" at bounding box center [234, 106] width 282 height 15
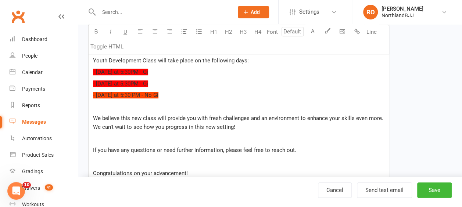
scroll to position [265, 0]
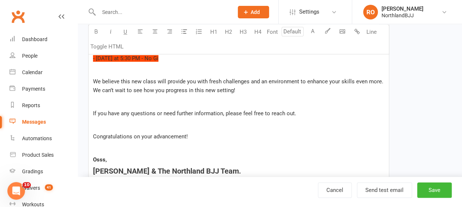
click at [239, 88] on p "We believe this new class will provide you with fresh challenges and an environ…" at bounding box center [238, 86] width 291 height 18
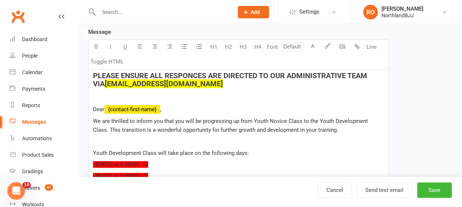
scroll to position [147, 0]
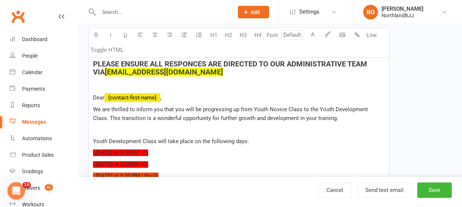
click at [369, 108] on span "We are thrilled to inform you that you will be progressing up from Youth Novice…" at bounding box center [231, 113] width 276 height 15
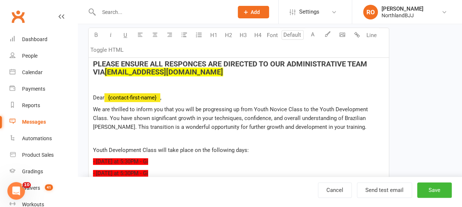
click at [309, 126] on p "We are thrilled to inform you that you will be progressing up from Youth Novice…" at bounding box center [238, 118] width 291 height 26
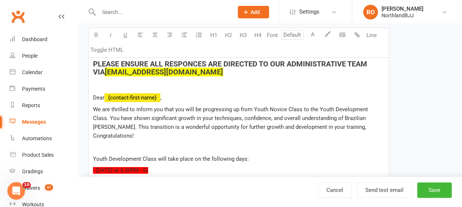
click at [240, 110] on span "We are thrilled to inform you that you will be progressing up from Youth Novice…" at bounding box center [231, 122] width 276 height 33
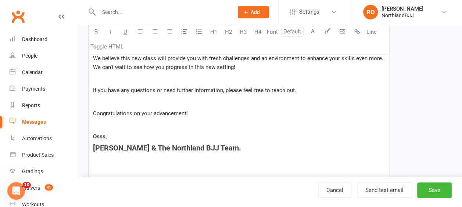
scroll to position [294, 0]
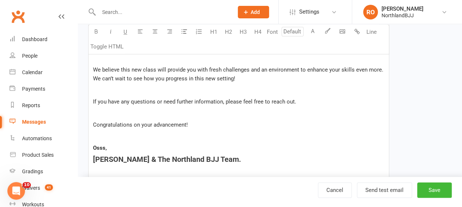
click at [304, 97] on p "If you have any questions or need further information, please feel free to reac…" at bounding box center [238, 101] width 291 height 9
click at [206, 121] on p "Congratulations on your advancement!" at bounding box center [238, 125] width 291 height 9
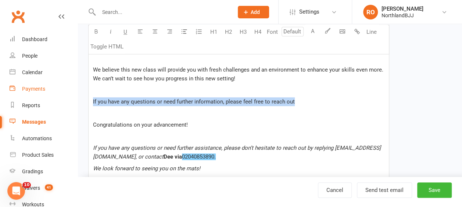
drag, startPoint x: 297, startPoint y: 93, endPoint x: 58, endPoint y: 92, distance: 239.3
click at [58, 92] on ui-view "Prospect Member Non-attending contact Class / event Appointment Grading event T…" at bounding box center [231, 41] width 462 height 667
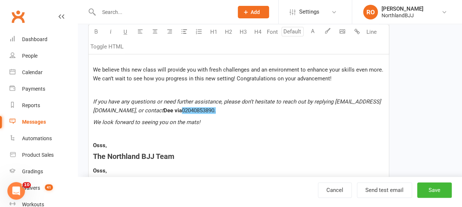
click at [350, 97] on p "If you have any questions or need further assistance, please don’t hesitate to …" at bounding box center [238, 106] width 291 height 18
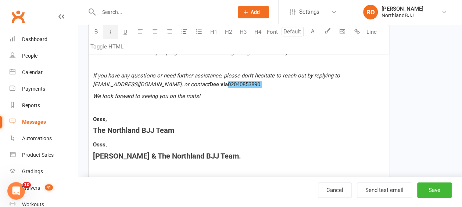
scroll to position [331, 0]
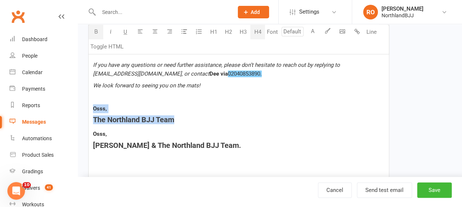
drag, startPoint x: 180, startPoint y: 106, endPoint x: 80, endPoint y: 92, distance: 100.5
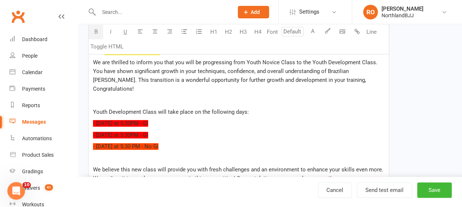
scroll to position [184, 0]
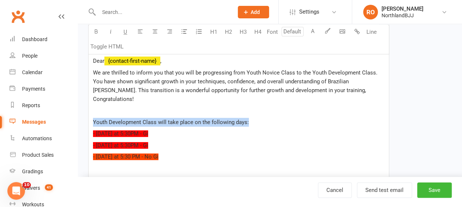
drag, startPoint x: 253, startPoint y: 113, endPoint x: 77, endPoint y: 107, distance: 176.1
click at [77, 107] on ui-view "Prospect Member Non-attending contact Class / event Appointment Grading event T…" at bounding box center [231, 115] width 462 height 595
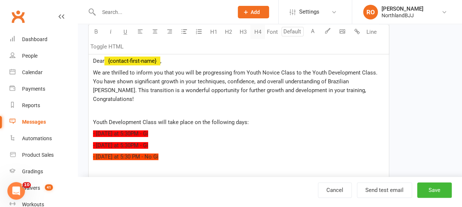
click at [258, 32] on button "H4" at bounding box center [257, 32] width 15 height 15
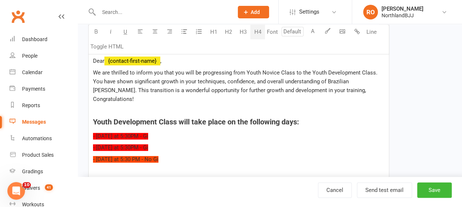
click at [204, 155] on p "- [DATE] at 5:30 PM - No Gi" at bounding box center [238, 159] width 291 height 9
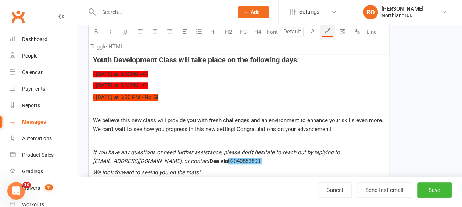
scroll to position [257, 0]
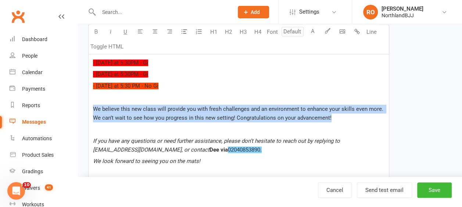
drag, startPoint x: 342, startPoint y: 105, endPoint x: 87, endPoint y: 99, distance: 254.8
click at [87, 99] on div "Template Name Email for transition from Youth Novice (Fundamentals) to Youth De…" at bounding box center [239, 66] width 312 height 542
click at [273, 32] on button "Font" at bounding box center [272, 32] width 15 height 15
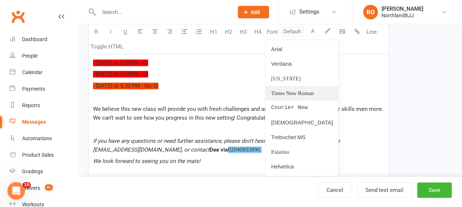
click at [296, 91] on link "Times New Roman" at bounding box center [301, 93] width 73 height 15
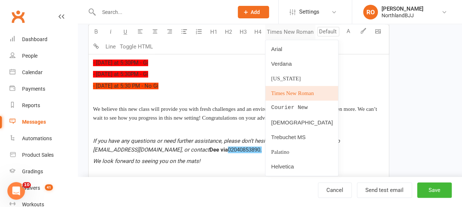
click at [289, 30] on button "Times New Roman" at bounding box center [290, 32] width 50 height 15
click at [290, 119] on link "[DEMOGRAPHIC_DATA]" at bounding box center [301, 122] width 73 height 15
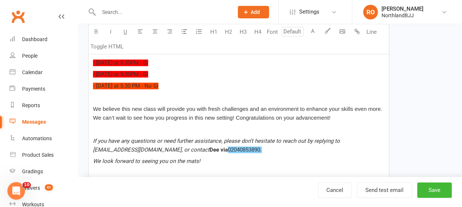
click at [232, 82] on div "PLEASE ENSURE ALL RESPONCES ARE DIRECTED TO OUR ADMINISTRATIVE TEAM VIA [EMAIL_…" at bounding box center [239, 94] width 300 height 295
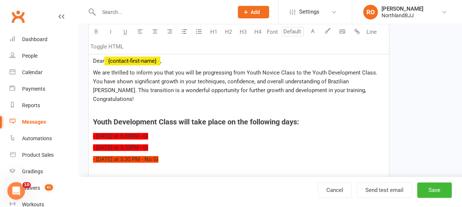
scroll to position [221, 0]
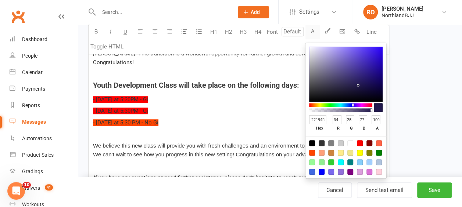
click at [313, 33] on button "A" at bounding box center [312, 32] width 15 height 15
click at [249, 130] on p at bounding box center [238, 134] width 291 height 9
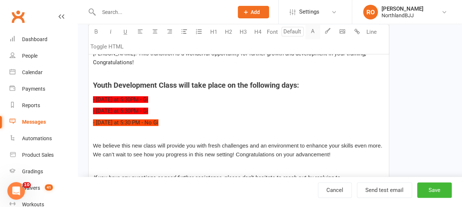
click at [315, 30] on button "A" at bounding box center [312, 32] width 15 height 15
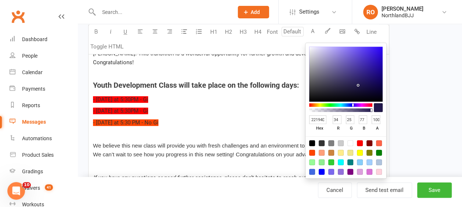
click at [210, 118] on p "- [DATE] at 5:30 PM - No Gi" at bounding box center [238, 122] width 291 height 9
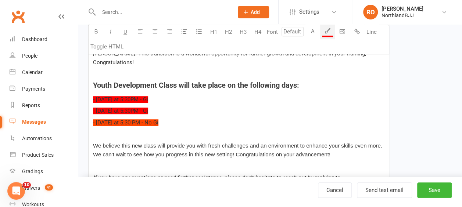
click at [155, 95] on p "- [DATE] at 5:30PM - Gi" at bounding box center [238, 99] width 291 height 9
click at [96, 96] on span "- [DATE] -" at bounding box center [104, 99] width 22 height 7
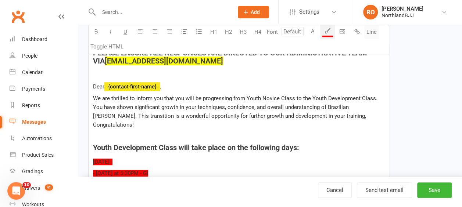
scroll to position [147, 0]
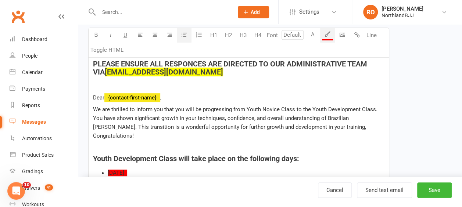
click at [185, 33] on icon "button" at bounding box center [185, 35] width 6 height 6
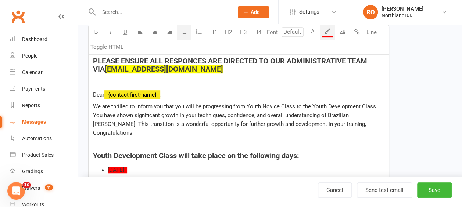
scroll to position [184, 0]
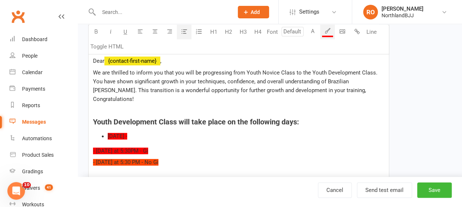
click at [151, 132] on li "[DATE] -" at bounding box center [246, 136] width 277 height 9
click at [328, 32] on icon "button" at bounding box center [328, 31] width 6 height 6
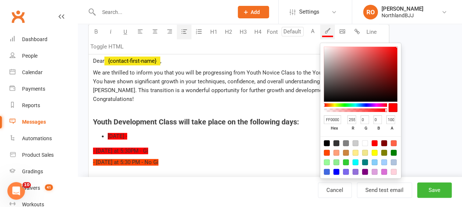
click at [368, 143] on div at bounding box center [365, 143] width 6 height 6
type input "FFFFFF"
type input "255"
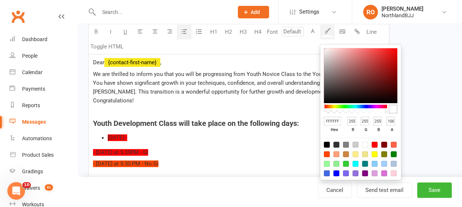
scroll to position [218, 0]
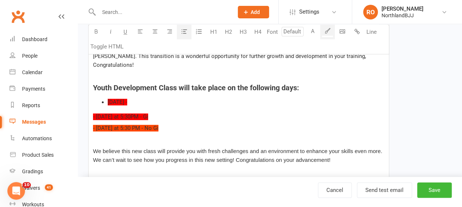
click at [165, 98] on li "[DATE] - ﻿" at bounding box center [246, 102] width 277 height 9
click at [143, 98] on li "[DATE] - h" at bounding box center [246, 102] width 277 height 9
click at [130, 99] on span "h" at bounding box center [128, 102] width 3 height 7
click at [332, 33] on button "button" at bounding box center [327, 32] width 15 height 15
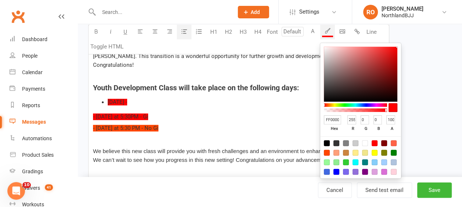
click at [365, 140] on div at bounding box center [365, 143] width 6 height 6
type input "FFFFFF"
type input "255"
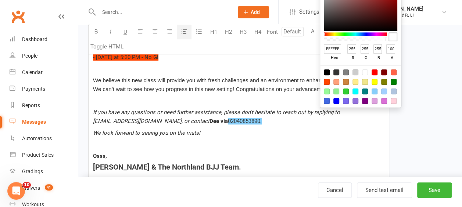
scroll to position [179, 0]
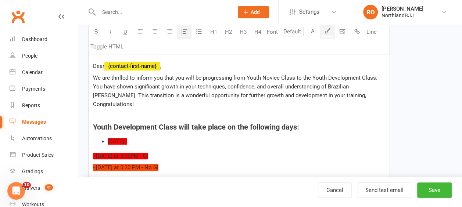
click at [141, 137] on li "[DATE] -" at bounding box center [246, 141] width 277 height 9
click at [200, 163] on p "- [DATE] at 5:30 PM - No Gi" at bounding box center [238, 167] width 291 height 9
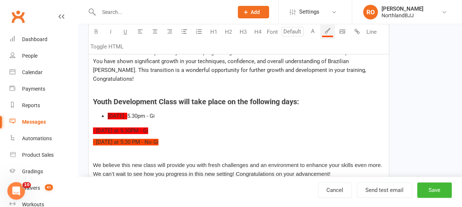
scroll to position [215, 0]
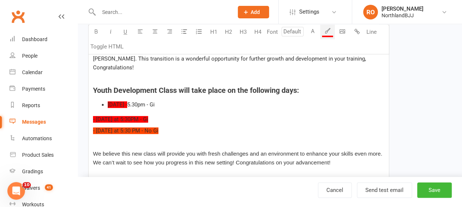
drag, startPoint x: 158, startPoint y: 107, endPoint x: 91, endPoint y: 104, distance: 67.4
click at [91, 104] on div "PLEASE ENSURE ALL RESPONCES ARE DIRECTED TO OUR ADMINISTRATIVE TEAM VIA [EMAIL_…" at bounding box center [239, 138] width 300 height 298
drag, startPoint x: 166, startPoint y: 94, endPoint x: 96, endPoint y: 95, distance: 70.6
click at [96, 100] on ul "[DATE] - 5.30pm - Gi" at bounding box center [238, 104] width 291 height 9
copy li "[DATE] - 5.30pm - Gi"
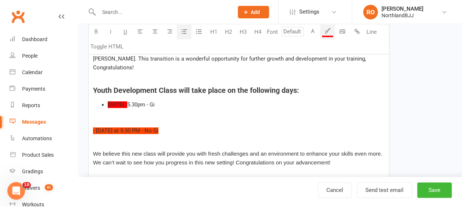
click at [176, 100] on li "[DATE] - 5.30pm - Gi" at bounding box center [246, 104] width 277 height 9
click at [122, 103] on div "PLEASE ENSURE ALL RESPONCES ARE DIRECTED TO OUR ADMINISTRATIVE TEAM VIA [EMAIL_…" at bounding box center [239, 138] width 300 height 298
click at [188, 100] on li "[DATE] - 5.30pm - Gi" at bounding box center [246, 104] width 277 height 9
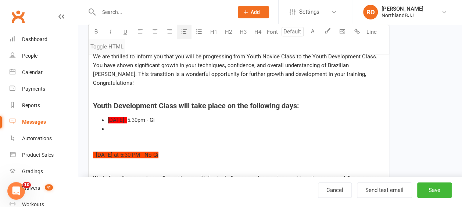
scroll to position [179, 0]
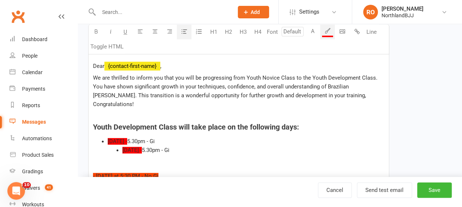
drag, startPoint x: 179, startPoint y: 138, endPoint x: 110, endPoint y: 141, distance: 68.8
click at [110, 146] on ul "[DATE] - 5.30pm - Gi" at bounding box center [246, 150] width 277 height 9
drag, startPoint x: 133, startPoint y: 140, endPoint x: 99, endPoint y: 140, distance: 33.4
click at [99, 140] on ul "[DATE] - 5.30pm - Gi [DATE] -" at bounding box center [238, 146] width 291 height 18
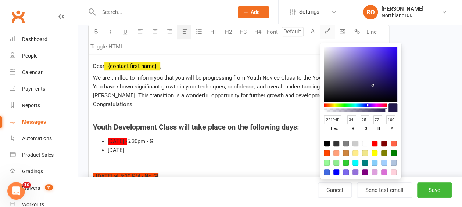
click at [323, 33] on button "button" at bounding box center [327, 32] width 15 height 15
click at [375, 142] on div at bounding box center [375, 144] width 6 height 6
type input "FF0000"
type input "255"
type input "0"
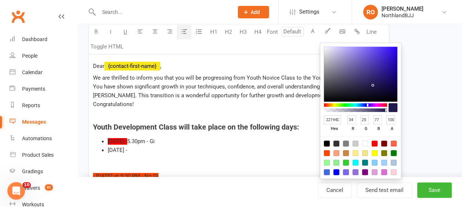
type input "0"
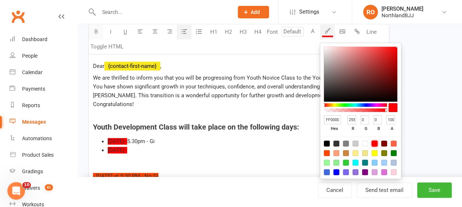
click at [96, 30] on icon "button" at bounding box center [96, 32] width 6 height 6
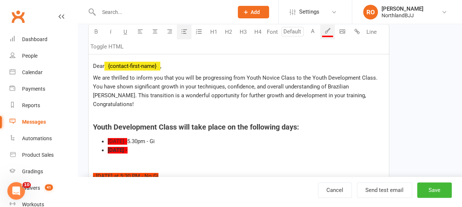
drag, startPoint x: 131, startPoint y: 129, endPoint x: 103, endPoint y: 125, distance: 28.1
click at [103, 125] on div "PLEASE ENSURE ALL RESPONCES ARE DIRECTED TO OUR ADMINISTRATIVE TEAM VIA [EMAIL_…" at bounding box center [239, 179] width 300 height 307
click at [96, 33] on icon "button" at bounding box center [96, 32] width 6 height 6
click at [147, 147] on div "PLEASE ENSURE ALL RESPONCES ARE DIRECTED TO OUR ADMINISTRATIVE TEAM VIA [EMAIL_…" at bounding box center [239, 179] width 300 height 307
click at [147, 146] on li "[DATE] -" at bounding box center [246, 150] width 277 height 9
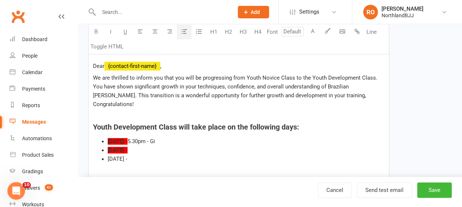
drag, startPoint x: 136, startPoint y: 148, endPoint x: 97, endPoint y: 148, distance: 39.0
click at [97, 148] on ul "[DATE] - 5.30pm - Gi [DATE] - [DATE] -" at bounding box center [238, 150] width 291 height 26
click at [96, 30] on icon "button" at bounding box center [96, 32] width 6 height 6
click at [312, 31] on button "A" at bounding box center [312, 32] width 15 height 15
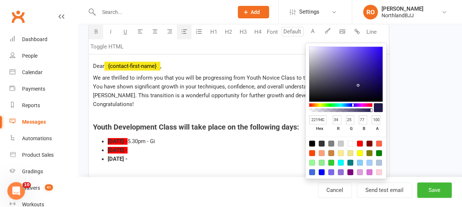
click at [362, 143] on div at bounding box center [360, 144] width 6 height 6
type input "FF0000"
type input "255"
type input "0"
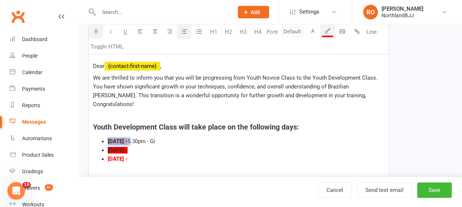
drag, startPoint x: 133, startPoint y: 129, endPoint x: 102, endPoint y: 130, distance: 31.3
click at [108, 137] on li "[DATE] - 5.30pm - Gi" at bounding box center [246, 141] width 277 height 9
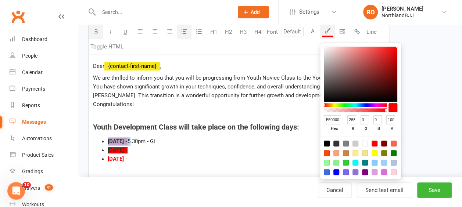
click at [324, 33] on button "button" at bounding box center [327, 32] width 15 height 15
drag, startPoint x: 366, startPoint y: 143, endPoint x: 368, endPoint y: 135, distance: 7.7
click at [366, 142] on div at bounding box center [365, 144] width 6 height 6
type input "FFFFFF"
type input "255"
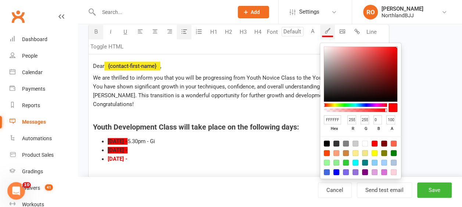
type input "255"
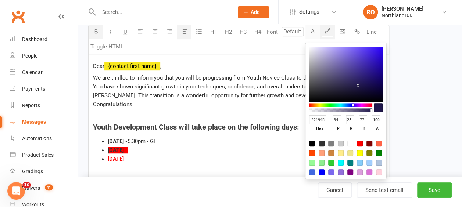
click at [314, 34] on button "A" at bounding box center [312, 32] width 15 height 15
click at [359, 144] on div at bounding box center [360, 144] width 6 height 6
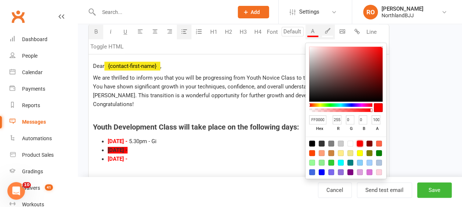
type input "FF0000"
type input "255"
type input "0"
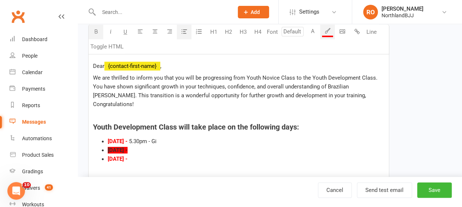
drag, startPoint x: 135, startPoint y: 139, endPoint x: 139, endPoint y: 120, distance: 19.1
click at [98, 139] on ul "[DATE] - 5.30pm - Gi [DATE] - [DATE] -" at bounding box center [238, 150] width 291 height 26
click at [329, 30] on icon "button" at bounding box center [328, 31] width 6 height 6
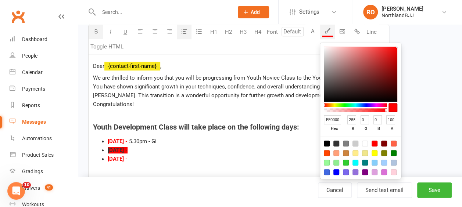
drag, startPoint x: 366, startPoint y: 143, endPoint x: 361, endPoint y: 144, distance: 5.2
click at [366, 143] on div at bounding box center [365, 144] width 6 height 6
type input "FFFFFF"
type input "255"
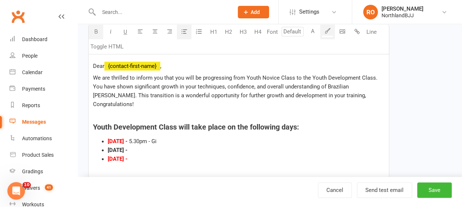
drag, startPoint x: 128, startPoint y: 140, endPoint x: 104, endPoint y: 138, distance: 24.3
click at [108, 146] on li "[DATE] -" at bounding box center [246, 150] width 277 height 9
click at [311, 32] on button "A" at bounding box center [312, 32] width 15 height 15
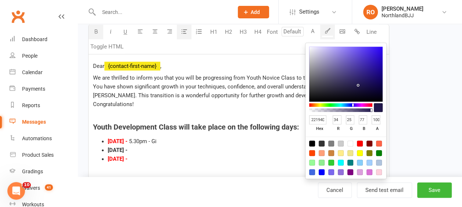
click at [359, 141] on div at bounding box center [360, 144] width 6 height 6
type input "FF0000"
type input "255"
type input "0"
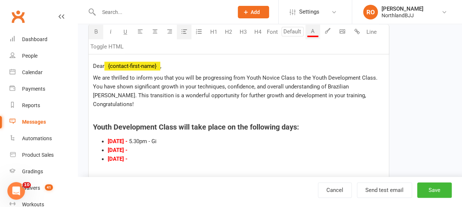
drag, startPoint x: 135, startPoint y: 148, endPoint x: 104, endPoint y: 147, distance: 30.9
click at [108, 155] on li "[DATE] -" at bounding box center [246, 159] width 277 height 9
click at [311, 33] on button "A" at bounding box center [312, 32] width 15 height 15
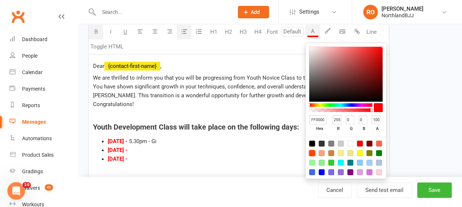
click at [314, 153] on div at bounding box center [312, 153] width 6 height 6
type input "FF4500"
type input "69"
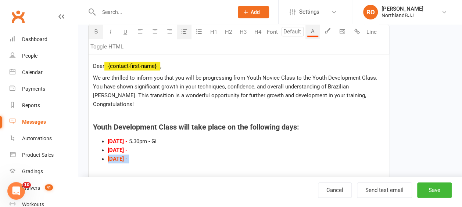
drag, startPoint x: 137, startPoint y: 149, endPoint x: 104, endPoint y: 150, distance: 33.1
click at [104, 150] on ul "[DATE] - 5.30pm - Gi [DATE] - [DATE] -" at bounding box center [238, 150] width 291 height 26
click at [314, 32] on button "A" at bounding box center [312, 32] width 15 height 15
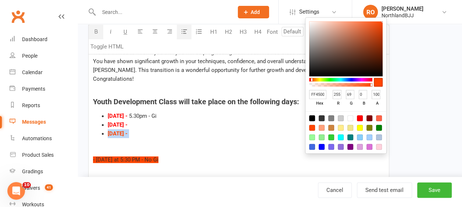
scroll to position [215, 0]
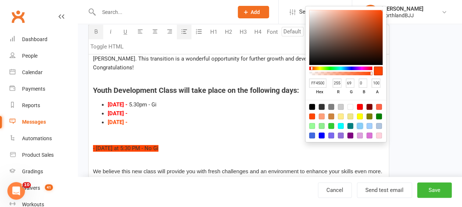
click at [361, 125] on div at bounding box center [360, 126] width 6 height 6
type input "87CEFA"
type input "135"
type input "206"
type input "250"
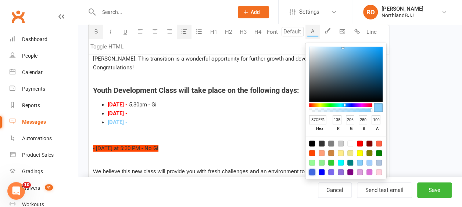
click at [310, 170] on div at bounding box center [312, 172] width 6 height 6
type input "4169E1"
type input "65"
type input "105"
type input "225"
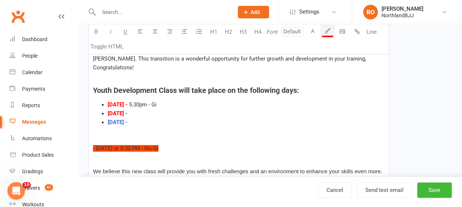
drag, startPoint x: 159, startPoint y: 122, endPoint x: 149, endPoint y: 117, distance: 11.0
click at [159, 122] on div "PLEASE ENSURE ALL RESPONCES ARE DIRECTED TO OUR ADMINISTRATIVE TEAM VIA [EMAIL_…" at bounding box center [239, 147] width 300 height 316
click at [144, 118] on li "[DATE] -" at bounding box center [246, 122] width 277 height 9
drag, startPoint x: 177, startPoint y: 111, endPoint x: 131, endPoint y: 111, distance: 45.9
click at [131, 118] on li "[DATE] - 5:30pm - No Gi" at bounding box center [246, 122] width 277 height 9
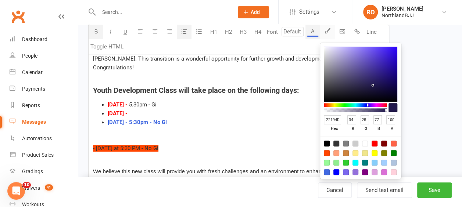
click at [331, 29] on button "button" at bounding box center [327, 32] width 15 height 15
click at [363, 142] on div at bounding box center [365, 144] width 6 height 6
type input "FFFFFF"
type input "255"
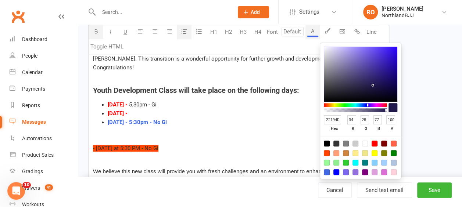
type input "255"
click at [311, 35] on button "A" at bounding box center [312, 32] width 15 height 15
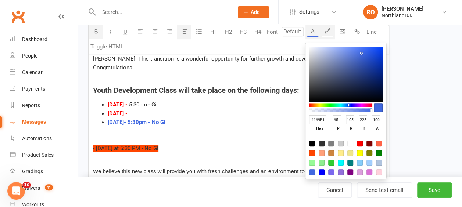
click at [351, 141] on div at bounding box center [350, 144] width 6 height 6
type input "FFFFFF"
type input "255"
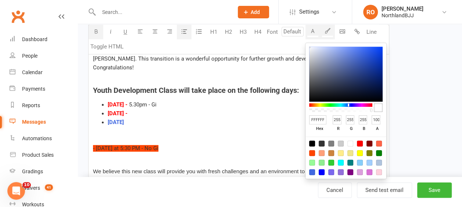
click at [329, 36] on div "button" at bounding box center [327, 36] width 11 height 1
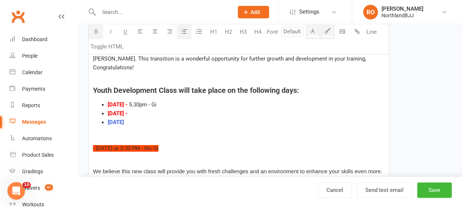
click at [329, 32] on icon "button" at bounding box center [328, 31] width 6 height 6
click at [330, 32] on icon "button" at bounding box center [328, 31] width 6 height 6
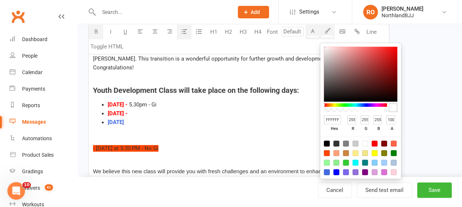
click at [330, 32] on icon "button" at bounding box center [328, 31] width 6 height 6
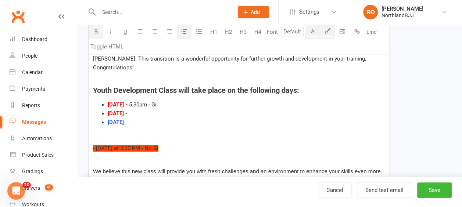
click at [330, 32] on icon "button" at bounding box center [328, 31] width 6 height 6
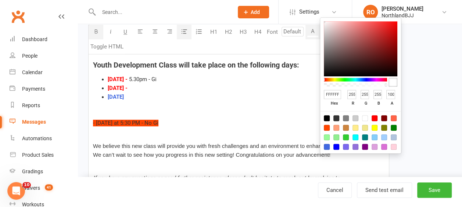
scroll to position [252, 0]
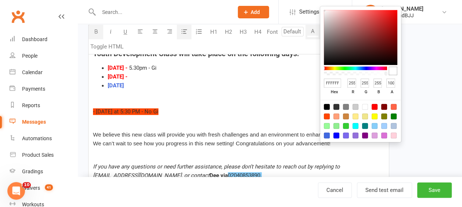
click at [217, 96] on p "﻿" at bounding box center [238, 100] width 291 height 9
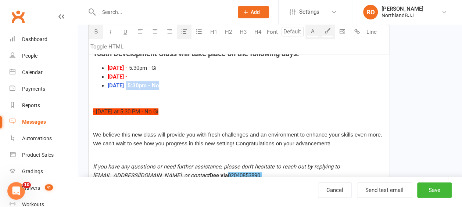
drag, startPoint x: 163, startPoint y: 74, endPoint x: 132, endPoint y: 74, distance: 31.2
click at [132, 82] on span "- 5:30pm - No Gi" at bounding box center [145, 85] width 42 height 7
click at [312, 32] on button "A" at bounding box center [312, 32] width 15 height 15
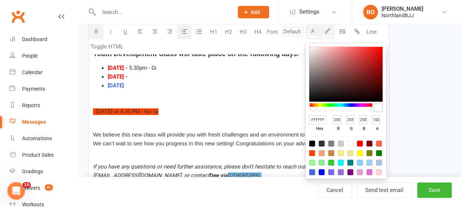
click at [310, 141] on div at bounding box center [312, 144] width 6 height 6
type input "000000"
type input "0"
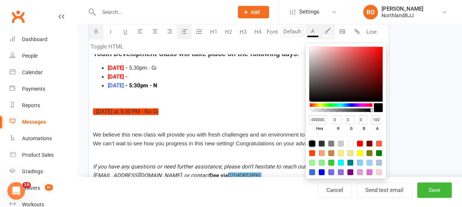
click at [175, 81] on li "[DATE] - 5:30pm - N o Gi" at bounding box center [246, 85] width 277 height 9
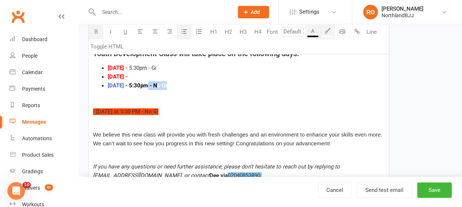
drag, startPoint x: 199, startPoint y: 79, endPoint x: 154, endPoint y: 73, distance: 45.3
click at [154, 81] on li "[DATE] - 5:30pm - N o Gi" at bounding box center [246, 85] width 277 height 9
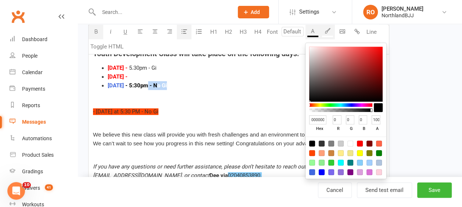
click at [309, 32] on button "A" at bounding box center [312, 32] width 15 height 15
click at [310, 144] on div at bounding box center [312, 144] width 6 height 6
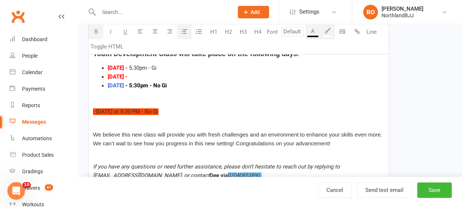
click at [197, 81] on li "[DATE] - 5:30pm - No Gi" at bounding box center [246, 85] width 277 height 9
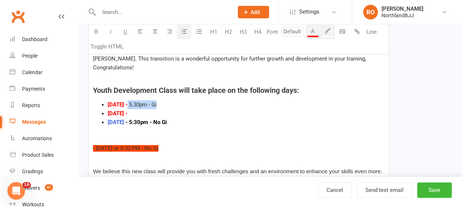
drag, startPoint x: 170, startPoint y: 93, endPoint x: 131, endPoint y: 93, distance: 38.6
click at [131, 100] on li "[DATE] - 5.30pm - Gi" at bounding box center [246, 104] width 277 height 9
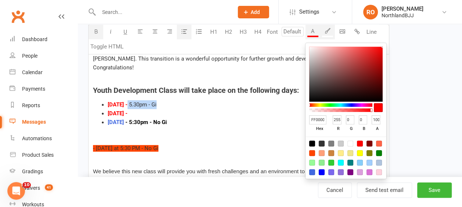
click at [309, 34] on button "A" at bounding box center [312, 32] width 15 height 15
click at [312, 141] on div at bounding box center [312, 144] width 6 height 6
type input "000000"
type input "0"
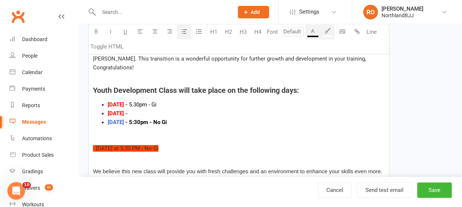
drag, startPoint x: 166, startPoint y: 93, endPoint x: 132, endPoint y: 96, distance: 34.7
click at [132, 100] on li "[DATE] - 5.30pm - Gi" at bounding box center [246, 104] width 277 height 9
click at [325, 32] on icon "button" at bounding box center [328, 31] width 6 height 6
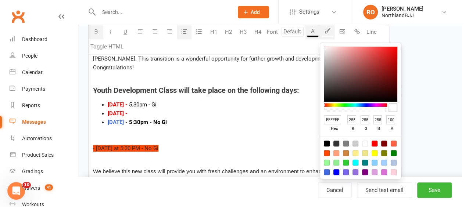
click at [366, 141] on div at bounding box center [365, 144] width 6 height 6
click at [313, 35] on button "A" at bounding box center [312, 32] width 15 height 15
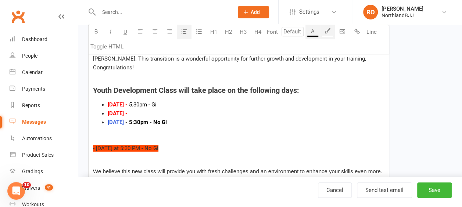
drag, startPoint x: 133, startPoint y: 94, endPoint x: 169, endPoint y: 91, distance: 35.4
click at [169, 100] on li "[DATE] - 5.30pm - Gi" at bounding box center [246, 104] width 277 height 9
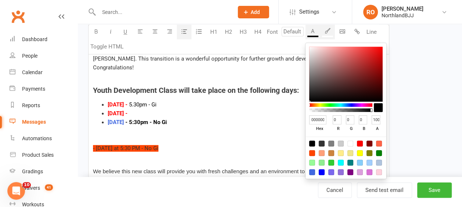
click at [312, 31] on button "A" at bounding box center [312, 32] width 15 height 15
click at [310, 142] on div at bounding box center [312, 144] width 6 height 6
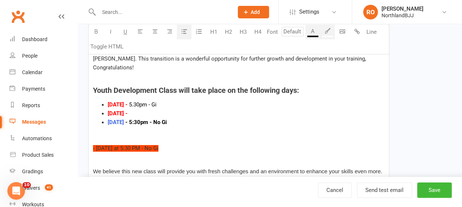
drag, startPoint x: 163, startPoint y: 91, endPoint x: 133, endPoint y: 93, distance: 29.8
click at [133, 100] on li "[DATE] - 5.30pm - Gi" at bounding box center [246, 104] width 277 height 9
click at [94, 30] on icon "button" at bounding box center [96, 32] width 6 height 6
click at [178, 100] on li "[DATE] - 5.30pm - Gi" at bounding box center [246, 104] width 277 height 9
click at [143, 109] on li "[DATE] -" at bounding box center [246, 113] width 277 height 9
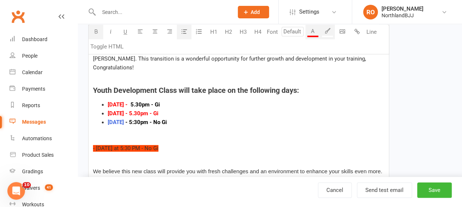
drag, startPoint x: 167, startPoint y: 102, endPoint x: 134, endPoint y: 101, distance: 33.5
click at [134, 109] on li "[DATE] - 5.30pm - Gi" at bounding box center [246, 113] width 277 height 9
click at [166, 109] on li "[DATE] - 5.30pm - Gi" at bounding box center [246, 113] width 277 height 9
drag, startPoint x: 166, startPoint y: 103, endPoint x: 130, endPoint y: 104, distance: 36.8
click at [130, 109] on li "[DATE] - 5.30pm - Gi" at bounding box center [246, 113] width 277 height 9
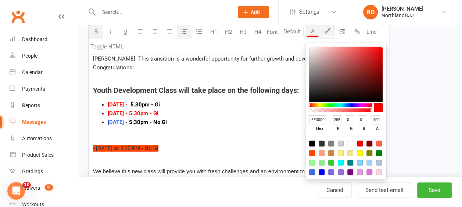
click at [312, 35] on button "A" at bounding box center [312, 32] width 15 height 15
click at [312, 143] on div at bounding box center [312, 144] width 6 height 6
type input "000000"
type input "0"
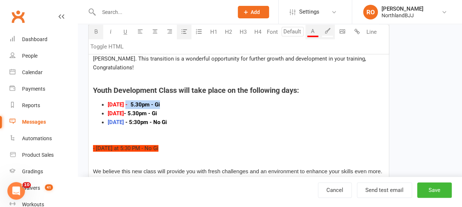
drag, startPoint x: 171, startPoint y: 93, endPoint x: 129, endPoint y: 94, distance: 42.6
click at [129, 100] on li "[DATE] - 5.30pm - Gi" at bounding box center [246, 104] width 277 height 9
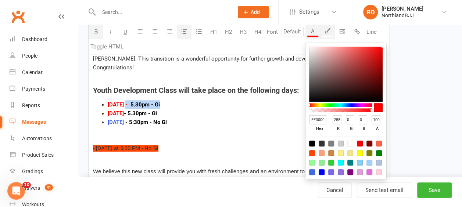
click at [315, 30] on button "A" at bounding box center [312, 32] width 15 height 15
click at [311, 142] on div at bounding box center [312, 144] width 6 height 6
type input "000000"
type input "0"
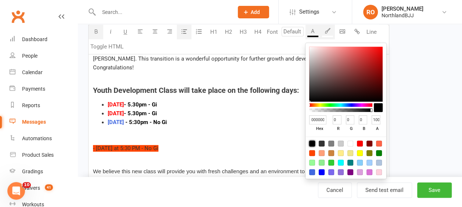
click at [219, 109] on li "[DATE] - 5.30pm - Gi" at bounding box center [246, 113] width 277 height 9
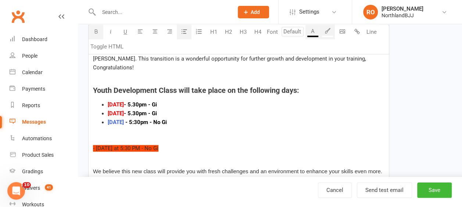
click at [210, 109] on li "[DATE] - 5.30pm - Gi" at bounding box center [246, 113] width 277 height 9
click at [204, 118] on li "[DATE] - 5:30pm - No Gi" at bounding box center [246, 122] width 277 height 9
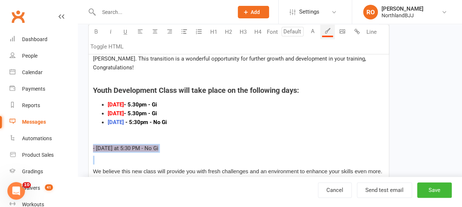
drag, startPoint x: 113, startPoint y: 135, endPoint x: 70, endPoint y: 129, distance: 43.4
click at [70, 129] on ui-view "Prospect Member Non-attending contact Class / event Appointment Grading event T…" at bounding box center [231, 95] width 462 height 618
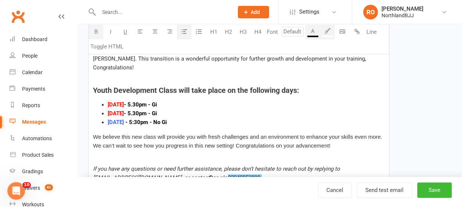
click at [92, 126] on div "PLEASE ENSURE ALL RESPONCES ARE DIRECTED TO OUR ADMINISTRATIVE TEAM VIA [EMAIL_…" at bounding box center [239, 130] width 300 height 282
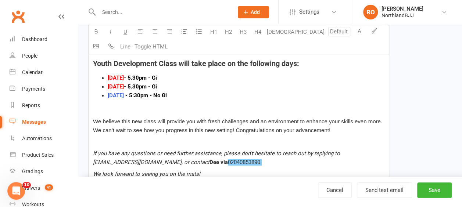
scroll to position [252, 0]
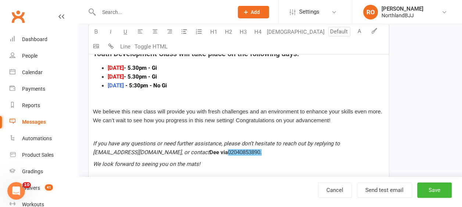
click at [208, 108] on span "We believe this new class will provide you with fresh challenges and an environ…" at bounding box center [238, 115] width 291 height 15
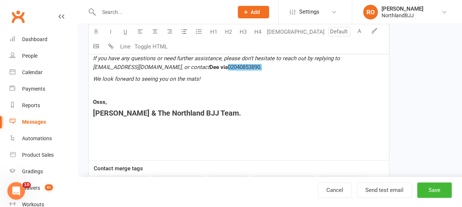
scroll to position [326, 0]
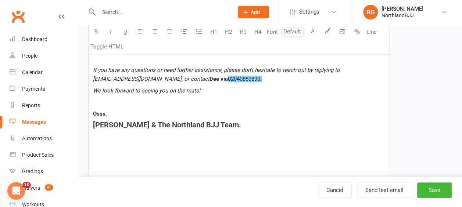
click at [96, 158] on p at bounding box center [238, 162] width 291 height 9
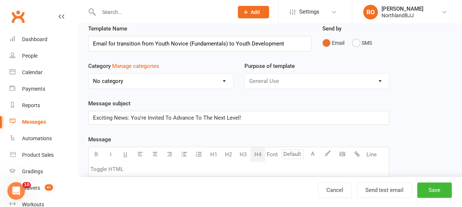
scroll to position [37, 0]
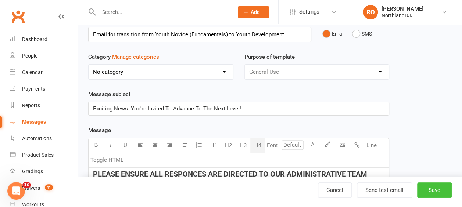
click at [435, 190] on button "Save" at bounding box center [434, 190] width 35 height 15
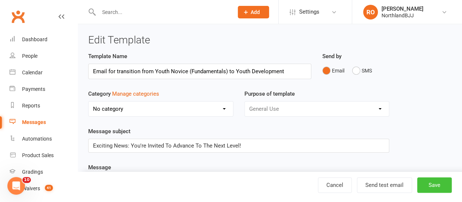
select select "50"
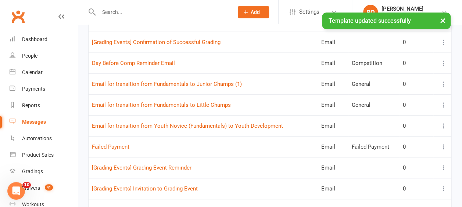
scroll to position [221, 0]
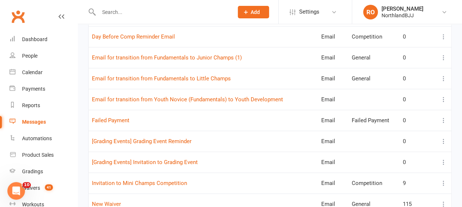
click at [444, 75] on icon at bounding box center [443, 78] width 7 height 7
click at [385, 105] on link "Edit" at bounding box center [405, 106] width 73 height 15
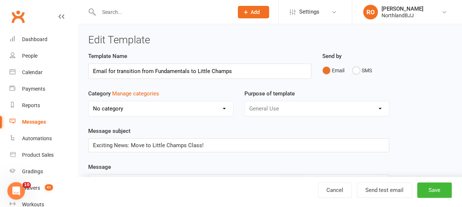
select select "10343"
select select "50"
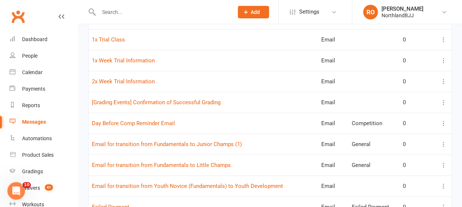
scroll to position [221, 0]
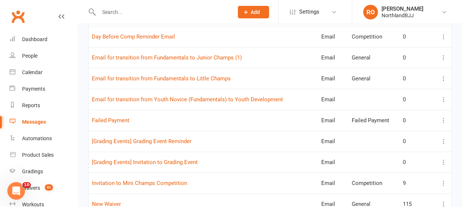
click at [445, 79] on icon at bounding box center [443, 78] width 7 height 7
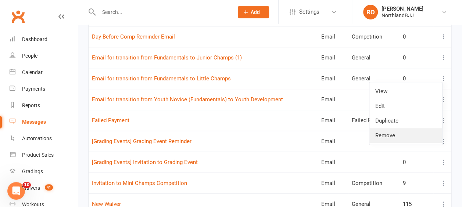
click at [383, 134] on link "Remove" at bounding box center [405, 135] width 73 height 15
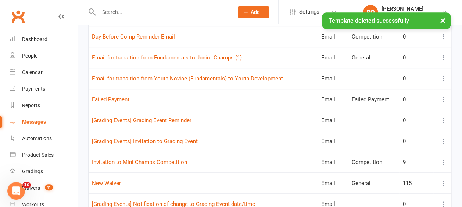
click at [442, 57] on icon at bounding box center [443, 57] width 7 height 7
click at [389, 112] on link "Remove" at bounding box center [405, 114] width 73 height 15
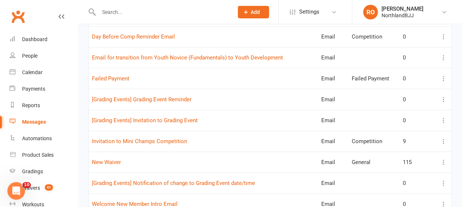
click at [443, 140] on icon at bounding box center [443, 141] width 7 height 7
click at [381, 152] on link "View" at bounding box center [405, 154] width 73 height 15
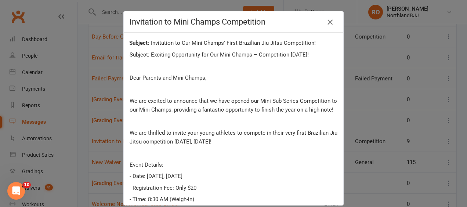
click at [329, 23] on icon "button" at bounding box center [330, 22] width 9 height 9
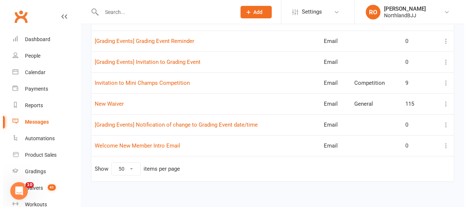
scroll to position [282, 0]
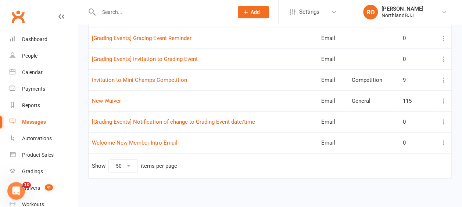
click at [445, 98] on icon at bounding box center [443, 100] width 7 height 7
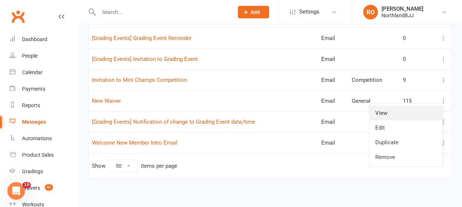
click at [394, 114] on link "View" at bounding box center [405, 113] width 73 height 15
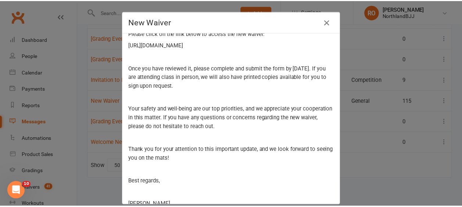
scroll to position [157, 0]
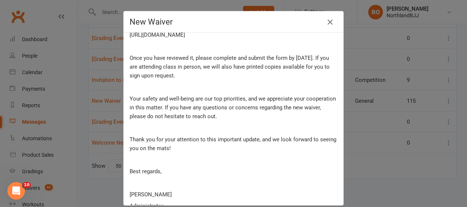
click at [330, 21] on icon "button" at bounding box center [330, 22] width 9 height 9
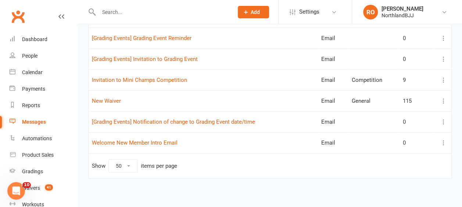
click at [444, 99] on icon at bounding box center [443, 100] width 7 height 7
click at [392, 158] on link "Remove" at bounding box center [405, 157] width 73 height 15
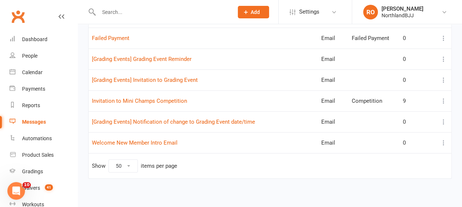
scroll to position [151, 0]
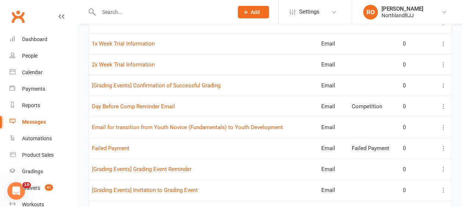
click at [444, 146] on icon at bounding box center [443, 148] width 7 height 7
click at [397, 174] on link "Edit" at bounding box center [405, 176] width 73 height 15
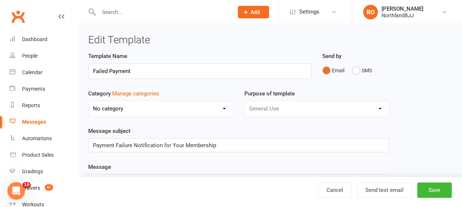
select select "12459"
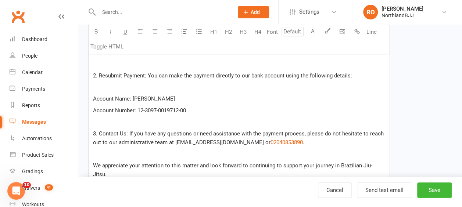
scroll to position [294, 0]
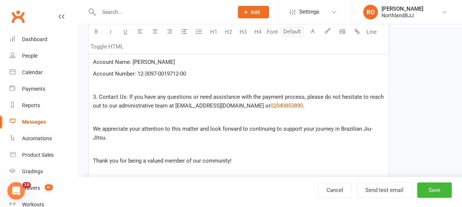
click at [372, 128] on span "We appreciate your attention to this matter and look forward to continuing to s…" at bounding box center [232, 133] width 279 height 15
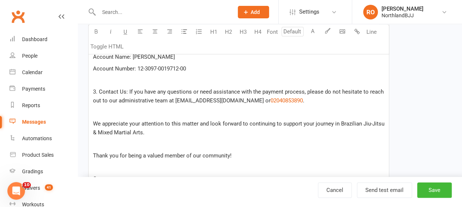
scroll to position [331, 0]
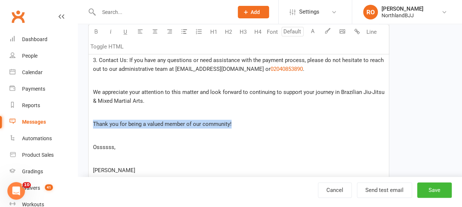
drag, startPoint x: 235, startPoint y: 121, endPoint x: 88, endPoint y: 122, distance: 147.4
click at [88, 122] on div "Template Name Failed Payment Send by Email SMS Category Manage categories No ca…" at bounding box center [239, 9] width 312 height 576
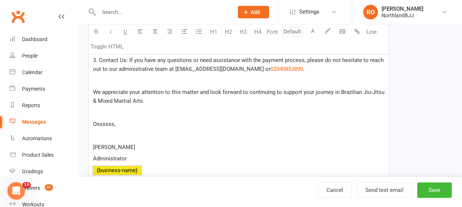
drag, startPoint x: 153, startPoint y: 167, endPoint x: 88, endPoint y: 105, distance: 89.9
drag, startPoint x: 167, startPoint y: 172, endPoint x: 156, endPoint y: 171, distance: 11.1
click at [167, 172] on p "﻿ {business-name}" at bounding box center [238, 170] width 291 height 9
drag, startPoint x: 149, startPoint y: 169, endPoint x: 127, endPoint y: 169, distance: 22.1
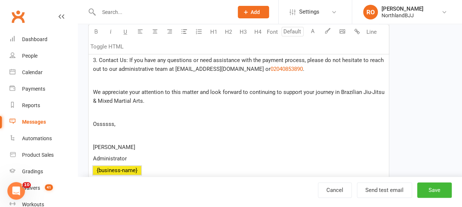
click at [127, 170] on p "﻿ {business-name}" at bounding box center [238, 170] width 291 height 9
drag, startPoint x: 154, startPoint y: 166, endPoint x: 111, endPoint y: 158, distance: 43.3
click at [111, 158] on div "Dear ﻿ {contact-first-name} We hope this message finds you well. We are reachin…" at bounding box center [239, 27] width 300 height 306
drag, startPoint x: 135, startPoint y: 157, endPoint x: 77, endPoint y: 112, distance: 72.3
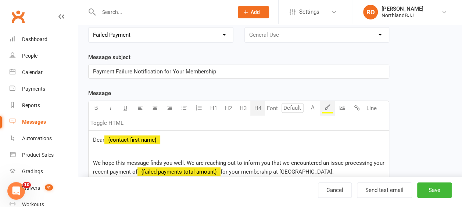
scroll to position [110, 0]
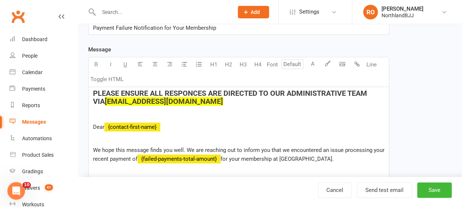
click at [104, 125] on span "Dear" at bounding box center [98, 127] width 11 height 7
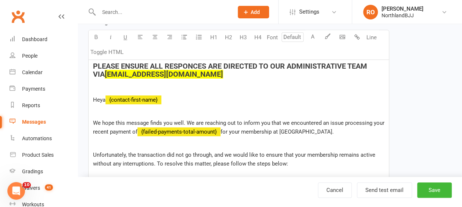
scroll to position [154, 0]
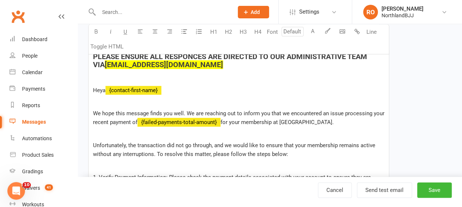
click at [162, 90] on p "Heya ﻿ {contact-first-name} ﻿" at bounding box center [238, 90] width 291 height 9
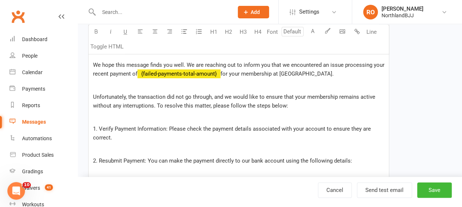
scroll to position [191, 0]
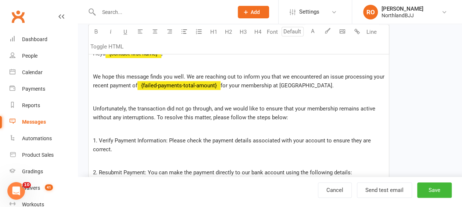
click at [153, 117] on span "Unfortunately, the transaction did not go through, and we would like to ensure …" at bounding box center [235, 112] width 284 height 15
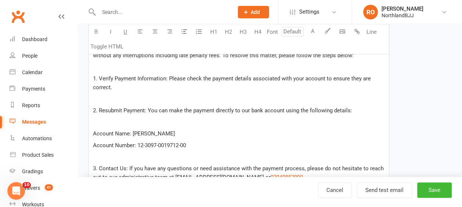
scroll to position [265, 0]
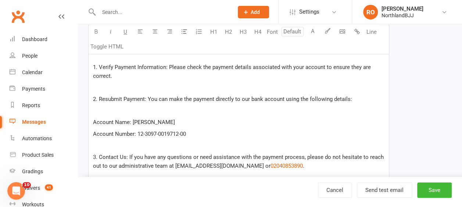
click at [97, 119] on span "Account Name: [PERSON_NAME]" at bounding box center [134, 122] width 82 height 7
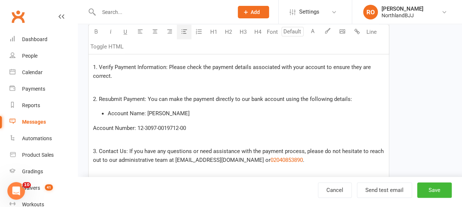
click at [183, 29] on icon "button" at bounding box center [185, 32] width 6 height 6
click at [94, 129] on span "Account Number: 12-3097-0019712-00" at bounding box center [139, 128] width 93 height 7
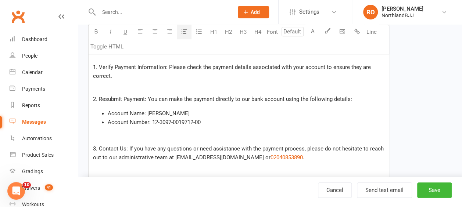
click at [106, 136] on p at bounding box center [238, 137] width 291 height 9
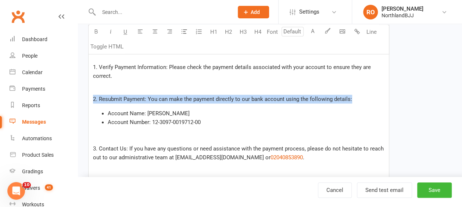
drag, startPoint x: 350, startPoint y: 97, endPoint x: 80, endPoint y: 92, distance: 270.2
click at [80, 92] on div "Edit Template Template Name Failed Payment Send by Email SMS Category Manage ca…" at bounding box center [270, 46] width 384 height 572
click at [93, 27] on button "button" at bounding box center [96, 32] width 15 height 15
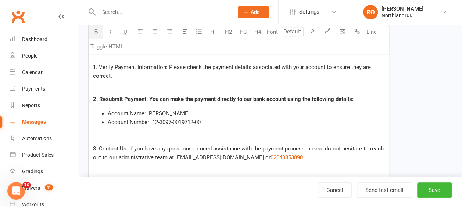
click at [265, 127] on div "PLEASE ENSURE ALL RESPONCES ARE DIRECTED TO OUR ADMINISTRATIVE TEAM VIA [EMAIL_…" at bounding box center [239, 86] width 300 height 293
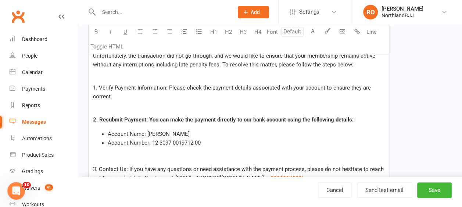
scroll to position [228, 0]
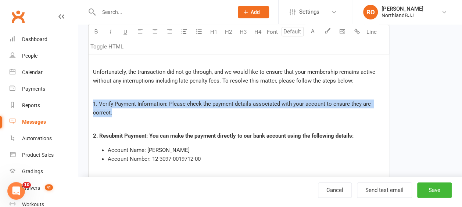
drag, startPoint x: 124, startPoint y: 113, endPoint x: 87, endPoint y: 98, distance: 39.6
click at [87, 99] on div "Template Name Failed Payment Send by Email SMS Category Manage categories No ca…" at bounding box center [239, 93] width 312 height 539
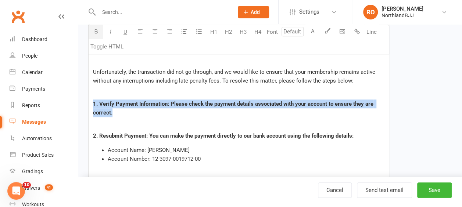
click at [95, 33] on icon "button" at bounding box center [96, 32] width 6 height 6
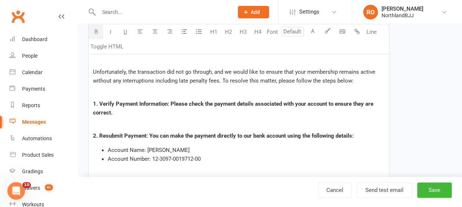
click at [148, 118] on div "PLEASE ENSURE ALL RESPONCES ARE DIRECTED TO OUR ADMINISTRATIVE TEAM VIA [EMAIL_…" at bounding box center [239, 123] width 300 height 293
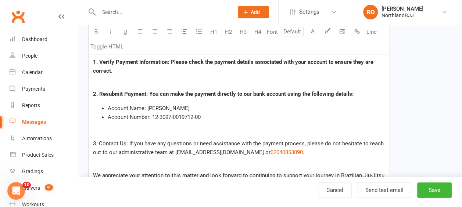
scroll to position [301, 0]
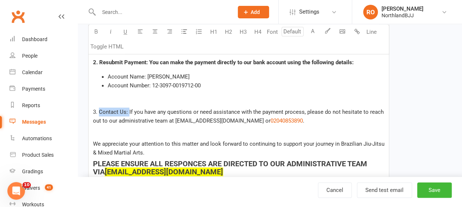
drag, startPoint x: 123, startPoint y: 108, endPoint x: 99, endPoint y: 110, distance: 23.6
click at [99, 110] on span "3. Contact Us: If you have any questions or need assistance with the payment pr…" at bounding box center [239, 116] width 292 height 15
click at [93, 34] on button "button" at bounding box center [96, 32] width 15 height 15
click at [264, 99] on p at bounding box center [238, 100] width 291 height 9
drag, startPoint x: 146, startPoint y: 61, endPoint x: 99, endPoint y: 64, distance: 47.1
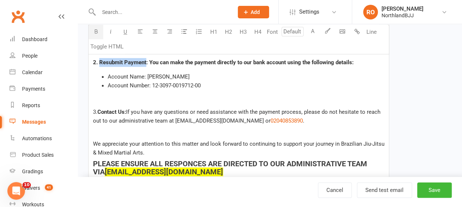
click at [99, 64] on span "2. Resubmit Payment: You can make the payment directly to our bank account usin…" at bounding box center [223, 62] width 261 height 7
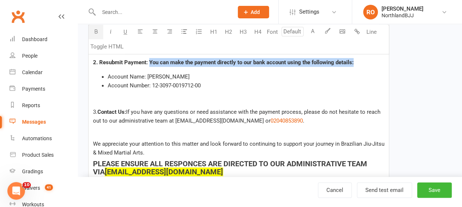
drag, startPoint x: 359, startPoint y: 60, endPoint x: 149, endPoint y: 61, distance: 209.9
click at [149, 61] on p "2. Resubmit Payment: You can make the payment directly to our bank account usin…" at bounding box center [238, 62] width 291 height 9
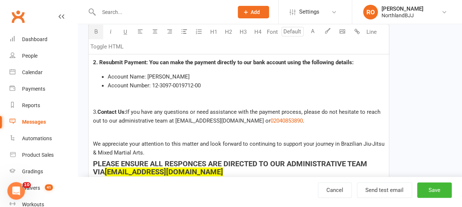
click at [91, 32] on button "button" at bounding box center [96, 32] width 15 height 15
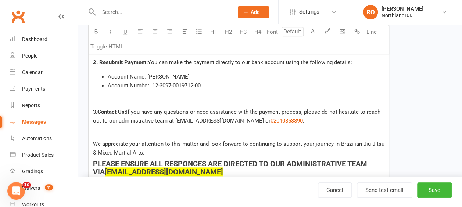
click at [260, 97] on p at bounding box center [238, 100] width 291 height 9
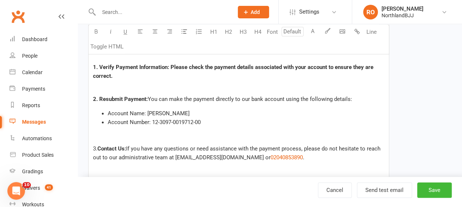
scroll to position [228, 0]
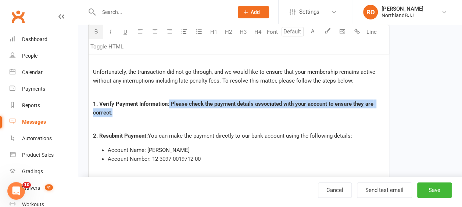
drag, startPoint x: 118, startPoint y: 113, endPoint x: 169, endPoint y: 102, distance: 52.0
click at [169, 102] on p "1. Verify Payment Information: Please check the payment details associated with…" at bounding box center [238, 109] width 291 height 18
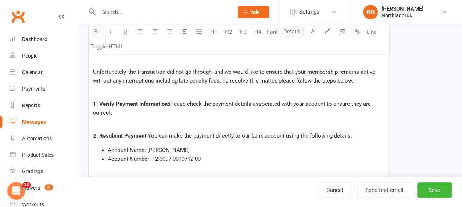
click at [97, 30] on icon "button" at bounding box center [96, 32] width 6 height 6
click at [151, 115] on p "1. Verify Payment Information: Please check the payment details associated with…" at bounding box center [238, 109] width 291 height 18
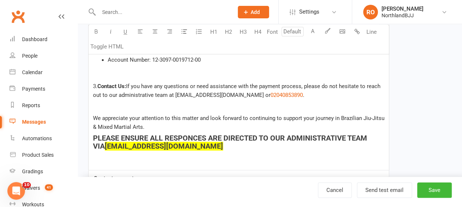
scroll to position [338, 0]
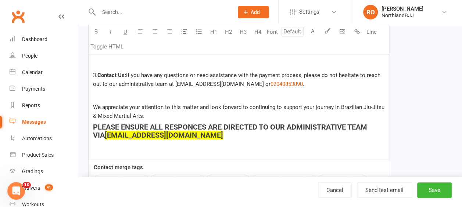
click at [144, 115] on span "We appreciate your attention to this matter and look forward to continuing to s…" at bounding box center [239, 111] width 293 height 15
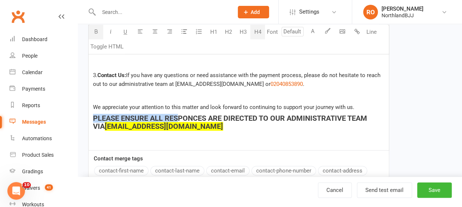
drag, startPoint x: 177, startPoint y: 121, endPoint x: 90, endPoint y: 111, distance: 88.0
click at [90, 111] on div "PLEASE ENSURE ALL RESPONCES ARE DIRECTED TO OUR ADMINISTRATIVE TEAM VIA [EMAIL_…" at bounding box center [239, 9] width 300 height 284
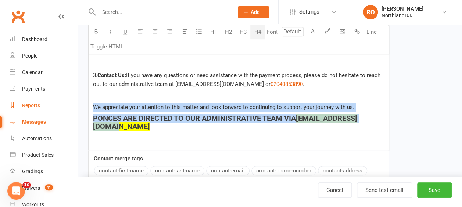
drag, startPoint x: 362, startPoint y: 117, endPoint x: 42, endPoint y: 106, distance: 320.7
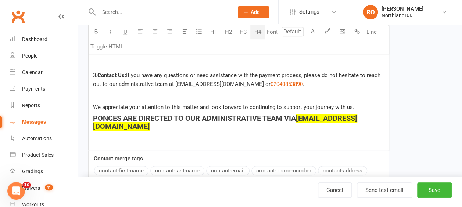
click at [138, 137] on div "PLEASE ENSURE ALL RESPONCES ARE DIRECTED TO OUR ADMINISTRATIVE TEAM VIA [EMAIL_…" at bounding box center [239, 9] width 300 height 284
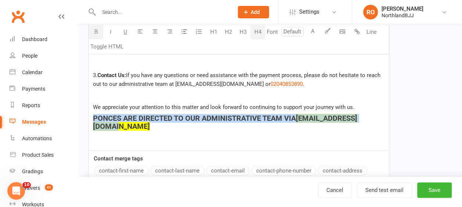
drag, startPoint x: 380, startPoint y: 117, endPoint x: 82, endPoint y: 115, distance: 298.1
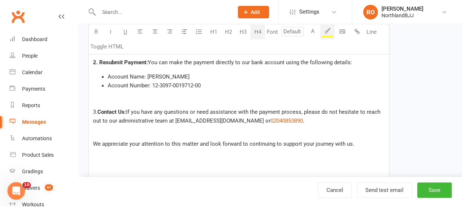
scroll to position [375, 0]
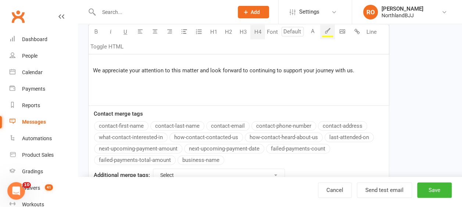
drag, startPoint x: 100, startPoint y: 84, endPoint x: 248, endPoint y: 81, distance: 148.5
click at [248, 81] on h4 "﻿" at bounding box center [238, 82] width 291 height 8
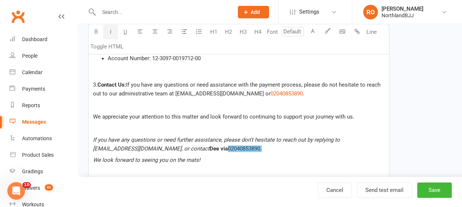
scroll to position [338, 0]
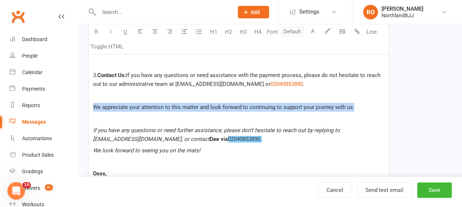
drag, startPoint x: 358, startPoint y: 107, endPoint x: 96, endPoint y: 80, distance: 262.6
click at [90, 103] on div "PLEASE ENSURE ALL RESPONCES ARE DIRECTED TO OUR ADMINISTRATIVE TEAM VIA [EMAIL_…" at bounding box center [239, 38] width 300 height 343
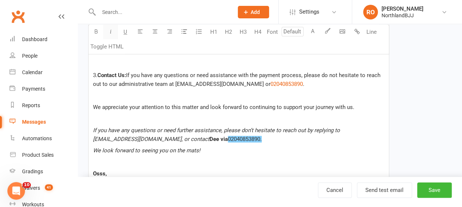
click at [111, 32] on icon "button" at bounding box center [111, 32] width 6 height 6
click at [251, 155] on div "PLEASE ENSURE ALL RESPONCES ARE DIRECTED TO OUR ADMINISTRATIVE TEAM VIA [EMAIL_…" at bounding box center [239, 38] width 300 height 343
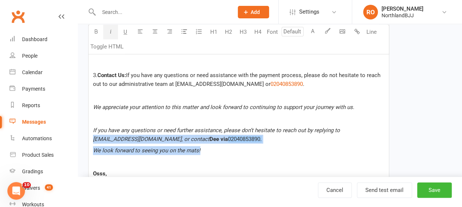
drag, startPoint x: 210, startPoint y: 150, endPoint x: 93, endPoint y: 142, distance: 117.5
click at [93, 142] on div "PLEASE ENSURE ALL RESPONCES ARE DIRECTED TO OUR ADMINISTRATIVE TEAM VIA [EMAIL_…" at bounding box center [239, 38] width 300 height 343
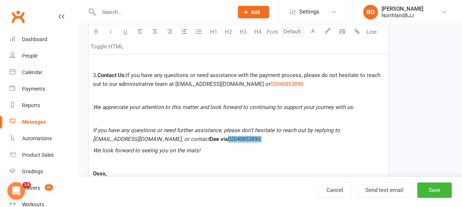
click at [241, 162] on p at bounding box center [238, 162] width 291 height 9
drag, startPoint x: 205, startPoint y: 151, endPoint x: 173, endPoint y: 147, distance: 32.6
click at [173, 147] on p "We look forward to seeing you on the mats!" at bounding box center [238, 150] width 291 height 9
click at [208, 148] on p "We look forward to seeing you on the mats!" at bounding box center [238, 150] width 291 height 9
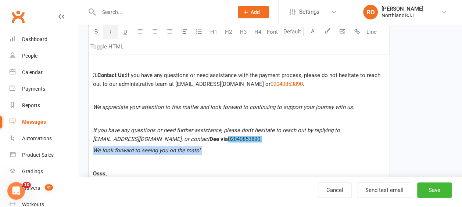
drag, startPoint x: 208, startPoint y: 148, endPoint x: 89, endPoint y: 145, distance: 118.7
click at [89, 145] on div "PLEASE ENSURE ALL RESPONCES ARE DIRECTED TO OUR ADMINISTRATIVE TEAM VIA [EMAIL_…" at bounding box center [239, 38] width 300 height 343
copy span "We look forward to seeing you on the mats!"
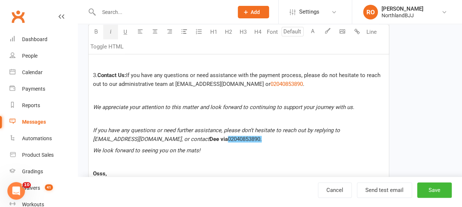
click at [358, 106] on p "We appreciate your attention to this matter and look forward to continuing to s…" at bounding box center [238, 107] width 291 height 9
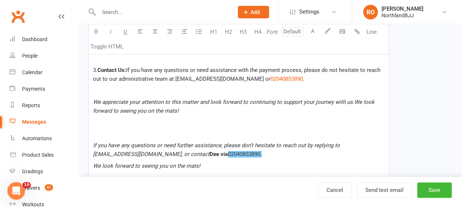
scroll to position [375, 0]
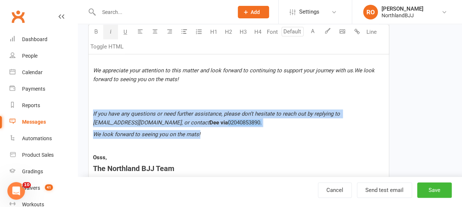
drag, startPoint x: 207, startPoint y: 133, endPoint x: 75, endPoint y: 110, distance: 133.9
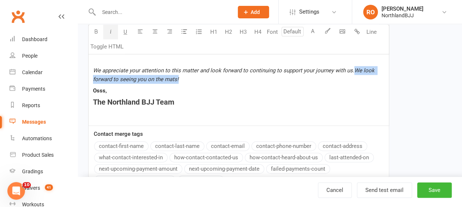
drag, startPoint x: 183, startPoint y: 79, endPoint x: 352, endPoint y: 72, distance: 169.9
click at [354, 69] on p "We appreciate your attention to this matter and look forward to continuing to s…" at bounding box center [238, 75] width 291 height 18
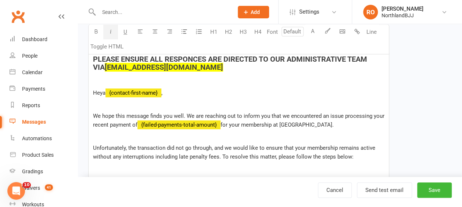
scroll to position [154, 0]
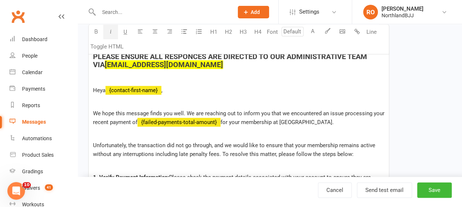
click at [94, 115] on span "We hope this message finds you well. We are reaching out to inform you that we …" at bounding box center [239, 117] width 293 height 15
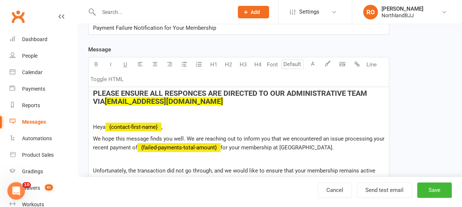
scroll to position [0, 0]
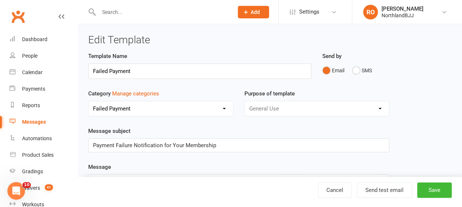
click at [158, 104] on select "No category Class Changes Competition Default Failed Payment General Graduation" at bounding box center [161, 108] width 144 height 15
click at [309, 123] on div "Purpose of template General Use Grading Events" at bounding box center [317, 107] width 156 height 37
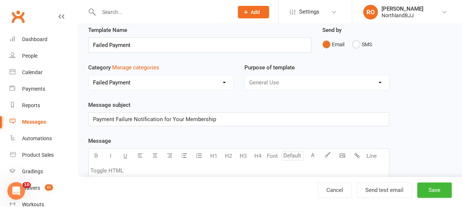
scroll to position [37, 0]
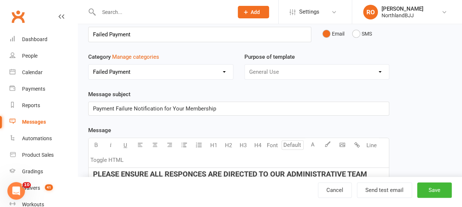
click at [238, 105] on p "Payment Failure Notification for Your Membership" at bounding box center [238, 108] width 291 height 9
click at [276, 108] on p "Payment Failure Notification for Your Membership at [GEOGRAPHIC_DATA]" at bounding box center [238, 108] width 291 height 9
click at [298, 110] on p "URGENT! Payment Failure Notification for Your Membership at [GEOGRAPHIC_DATA]" at bounding box center [238, 108] width 291 height 9
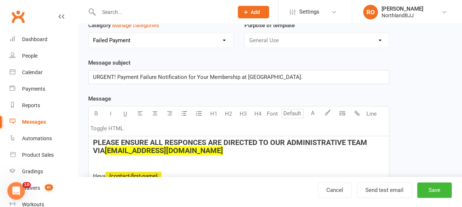
scroll to position [110, 0]
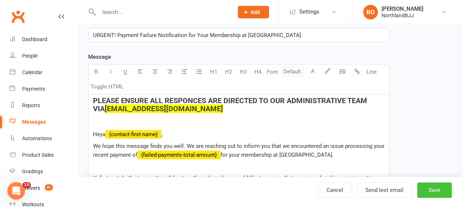
click at [431, 189] on button "Save" at bounding box center [434, 190] width 35 height 15
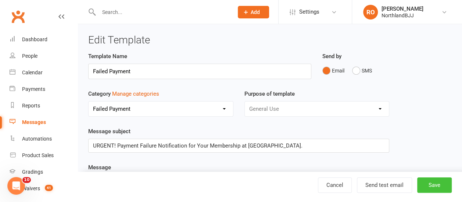
select select "50"
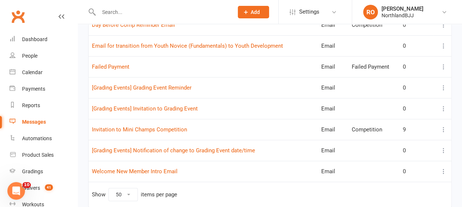
scroll to position [257, 0]
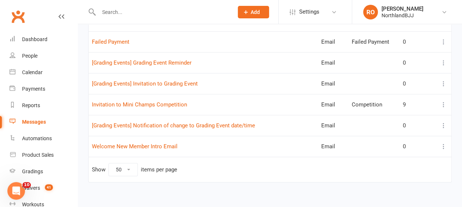
click at [444, 61] on icon at bounding box center [443, 62] width 7 height 7
click at [390, 92] on link "Edit" at bounding box center [405, 90] width 73 height 15
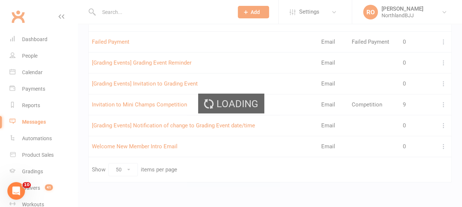
select select "grading_event_template"
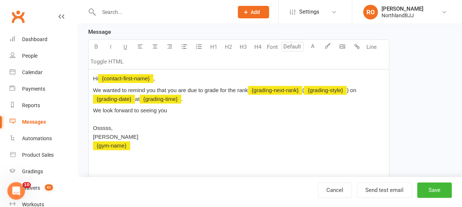
scroll to position [147, 0]
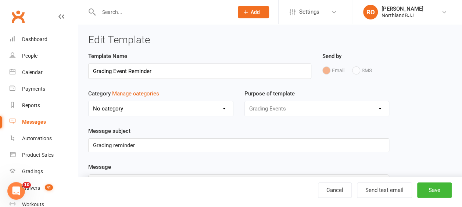
select select "50"
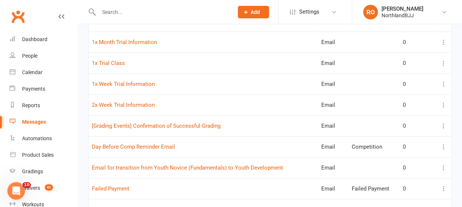
scroll to position [147, 0]
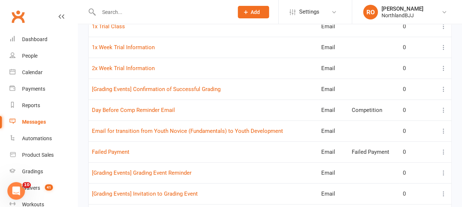
click at [445, 129] on icon at bounding box center [443, 131] width 7 height 7
click at [389, 171] on link "Duplicate" at bounding box center [405, 173] width 73 height 15
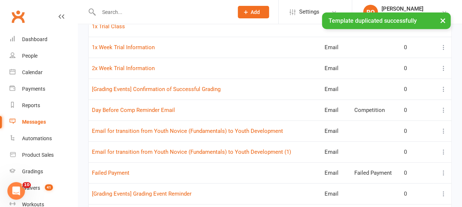
click at [444, 151] on icon at bounding box center [443, 151] width 7 height 7
click at [383, 178] on link "Edit" at bounding box center [405, 179] width 73 height 15
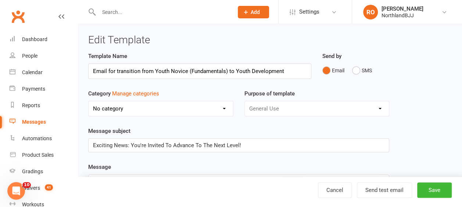
click at [234, 69] on input "Email for transition from Youth Novice (Fundamentals) to Youth Development" at bounding box center [199, 71] width 223 height 15
click at [235, 69] on input "Email for transition from Youth Development" at bounding box center [199, 71] width 223 height 15
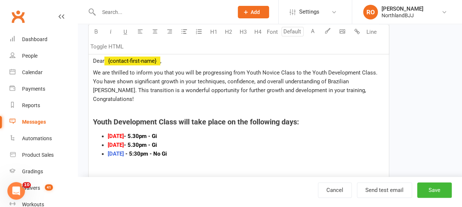
scroll to position [147, 0]
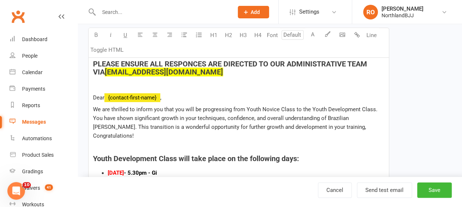
type input "Email for transition from Youth Development to Youth Elite"
click at [310, 107] on span "We are thrilled to inform you that you will be progressing from Youth Novice Cl…" at bounding box center [236, 122] width 286 height 33
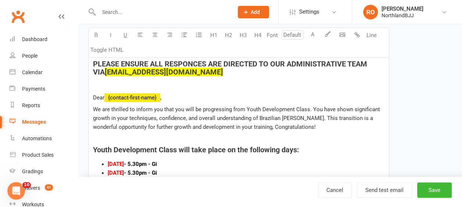
click at [307, 108] on span "We are thrilled to inform you that you will be progressing from Youth Developme…" at bounding box center [237, 118] width 289 height 24
click at [434, 190] on button "Save" at bounding box center [434, 190] width 35 height 15
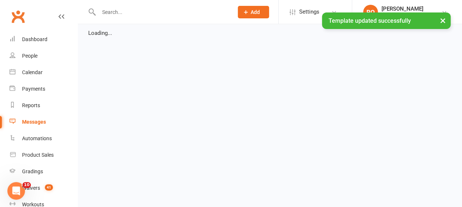
select select "list"
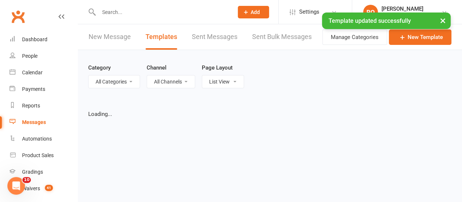
select select "50"
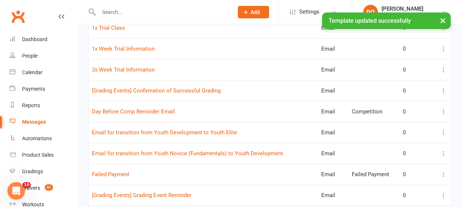
scroll to position [147, 0]
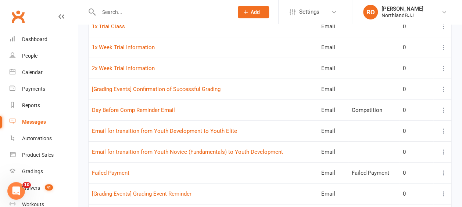
click at [444, 150] on icon at bounding box center [443, 151] width 7 height 7
click at [388, 179] on link "Edit" at bounding box center [405, 179] width 73 height 15
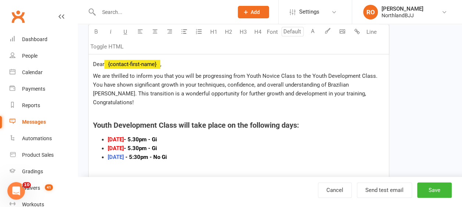
scroll to position [184, 0]
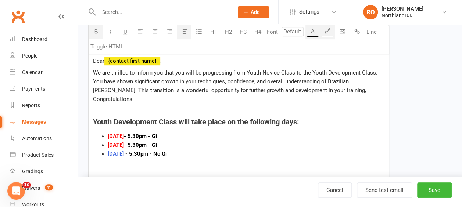
click at [143, 133] on span "- 5.30pm - Gi" at bounding box center [140, 136] width 33 height 7
click at [145, 142] on span "- 5.30pm - Gi" at bounding box center [140, 145] width 33 height 7
drag, startPoint x: 162, startPoint y: 126, endPoint x: 98, endPoint y: 125, distance: 63.6
click at [98, 132] on ul "[DATE] - 5.30pm - Gi [DATE] - 4.30pm - Gi [DATE] - 5:30pm - No Gi" at bounding box center [238, 145] width 291 height 26
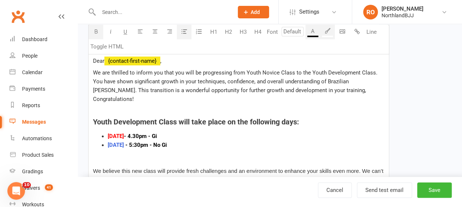
click at [137, 142] on span "- 5:30pm - No Gi" at bounding box center [146, 145] width 42 height 7
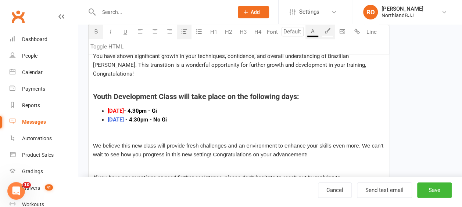
scroll to position [221, 0]
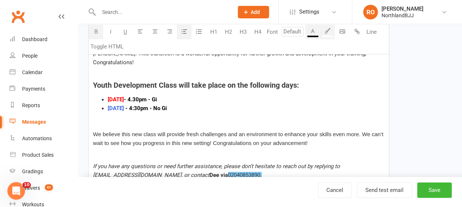
click at [92, 125] on div "PLEASE ENSURE ALL RESPONCES ARE DIRECTED TO OUR ADMINISTRATIVE TEAM VIA [EMAIL_…" at bounding box center [239, 109] width 300 height 250
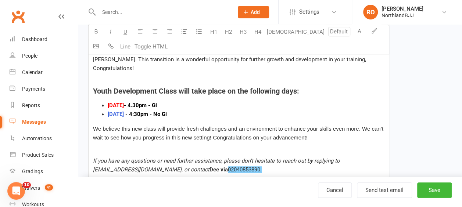
scroll to position [257, 0]
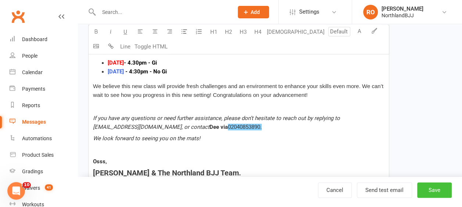
click at [433, 188] on button "Save" at bounding box center [434, 190] width 35 height 15
select select "50"
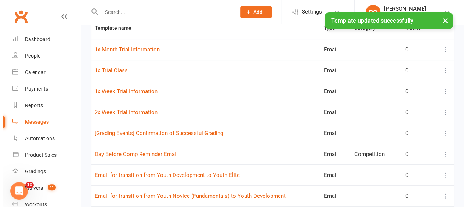
scroll to position [147, 0]
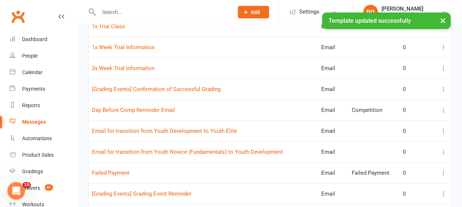
click at [444, 129] on icon at bounding box center [443, 131] width 7 height 7
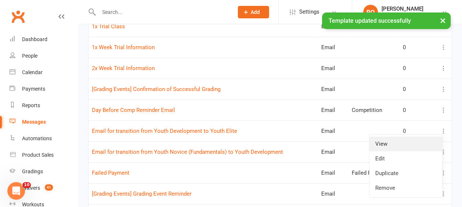
click at [382, 141] on link "View" at bounding box center [405, 144] width 73 height 15
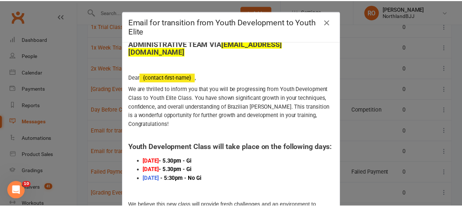
scroll to position [37, 0]
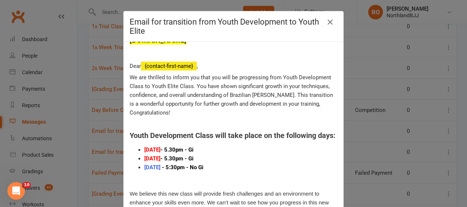
click at [328, 21] on icon "button" at bounding box center [330, 22] width 9 height 9
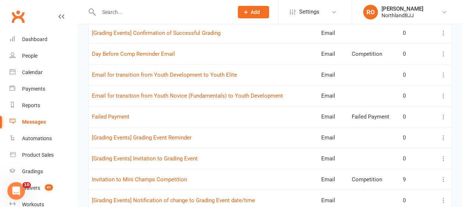
scroll to position [135, 0]
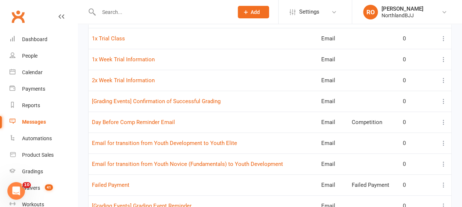
click at [443, 143] on icon at bounding box center [443, 143] width 7 height 7
click at [392, 185] on link "Duplicate" at bounding box center [405, 185] width 73 height 15
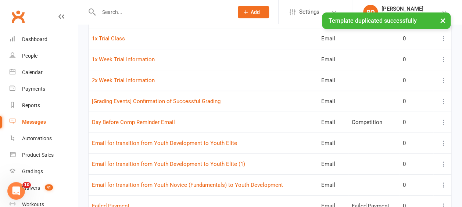
click at [443, 22] on button "×" at bounding box center [442, 20] width 13 height 16
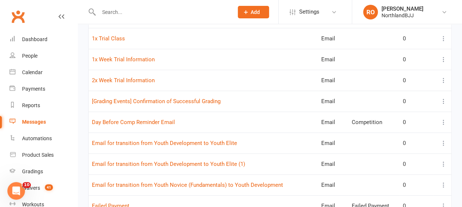
click at [443, 163] on icon at bounding box center [443, 164] width 7 height 7
click at [387, 190] on link "Edit" at bounding box center [405, 191] width 73 height 15
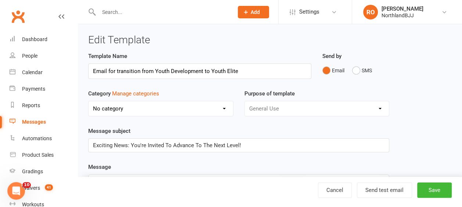
drag, startPoint x: 203, startPoint y: 71, endPoint x: 154, endPoint y: 72, distance: 49.3
click at [154, 72] on input "Email for transition from Youth Development to Youth Elite" at bounding box center [199, 71] width 223 height 15
click at [233, 71] on input "Email for transition from Mini Campean to Youth Elite" at bounding box center [199, 71] width 223 height 15
click at [190, 71] on input "Email for transition from Mini Campean to Youth Novice" at bounding box center [199, 71] width 223 height 15
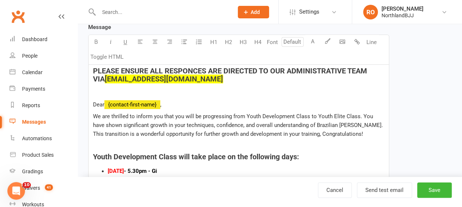
scroll to position [147, 0]
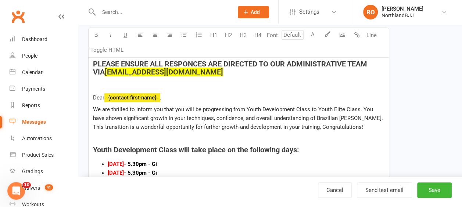
type input "Email for transition from Mini Campeao to Youth Novice"
click at [308, 108] on span "We are thrilled to inform you that you will be progressing from Youth Developme…" at bounding box center [238, 118] width 291 height 24
click at [328, 108] on span "We are thrilled to inform you that you will be progressing from Mini Campeao to…" at bounding box center [235, 118] width 284 height 24
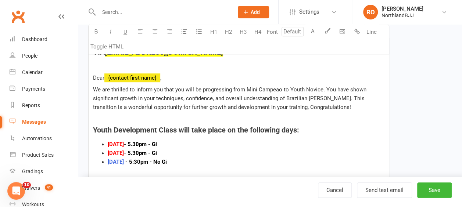
scroll to position [184, 0]
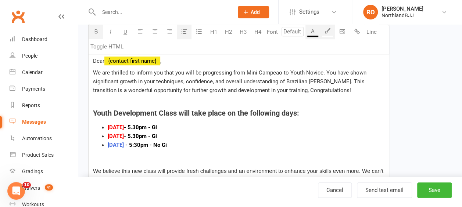
click at [163, 126] on li "[DATE] - 5.30pm - Gi" at bounding box center [246, 127] width 277 height 9
drag, startPoint x: 163, startPoint y: 126, endPoint x: 95, endPoint y: 124, distance: 68.4
click at [95, 125] on ul "[DATE] - 5.30pm - Gi [DATE] - 5.30pm - Gi [DATE] - 5:30pm - No Gi" at bounding box center [238, 136] width 291 height 26
drag, startPoint x: 180, startPoint y: 143, endPoint x: 93, endPoint y: 146, distance: 87.2
click at [93, 146] on div "PLEASE ENSURE ALL RESPONCES ARE DIRECTED TO OUR ADMINISTRATIVE TEAM VIA [EMAIL_…" at bounding box center [239, 146] width 300 height 250
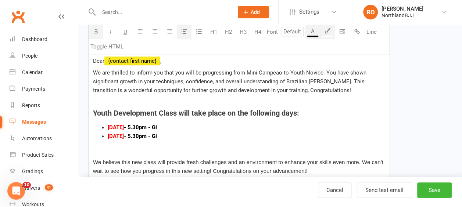
click at [124, 136] on span "[DATE]" at bounding box center [116, 136] width 16 height 7
drag, startPoint x: 137, startPoint y: 135, endPoint x: 108, endPoint y: 135, distance: 28.7
click at [108, 135] on span "[DATE]" at bounding box center [116, 136] width 16 height 7
click at [315, 32] on button "A" at bounding box center [312, 32] width 15 height 15
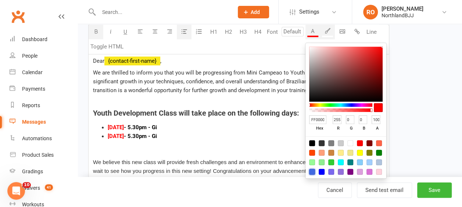
click at [312, 171] on div at bounding box center [312, 172] width 6 height 6
type input "4169E1"
type input "65"
type input "105"
type input "225"
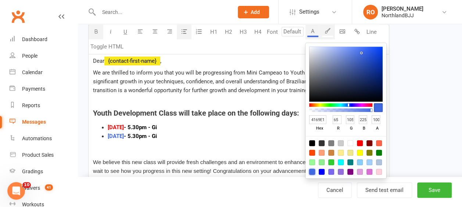
click at [208, 142] on div "PLEASE ENSURE ALL RESPONCES ARE DIRECTED TO OUR ADMINISTRATIVE TEAM VIA [EMAIL_…" at bounding box center [239, 141] width 300 height 241
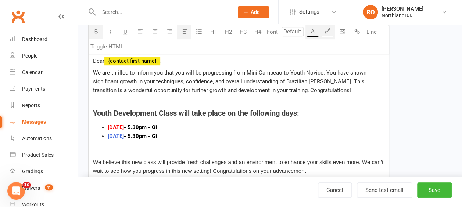
click at [157, 135] on span "- 5.30pm - Gi" at bounding box center [140, 136] width 33 height 7
click at [133, 125] on span "- 5.30pm - Gi" at bounding box center [140, 127] width 33 height 7
click at [143, 135] on span "- 5.30pm - No Gi" at bounding box center [145, 136] width 42 height 7
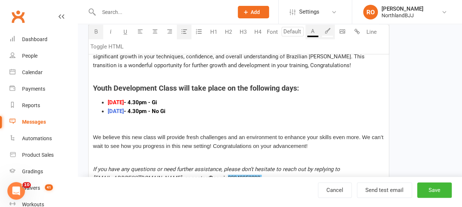
scroll to position [221, 0]
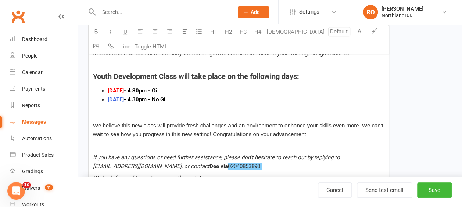
click at [92, 124] on div "PLEASE ENSURE ALL RESPONCES ARE DIRECTED TO OUR ADMINISTRATIVE TEAM VIA [EMAIL_…" at bounding box center [239, 104] width 300 height 241
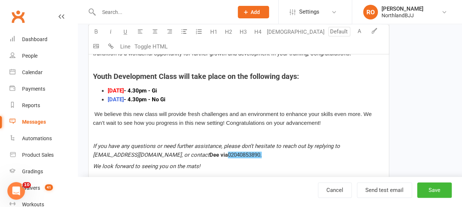
click at [320, 124] on p "We believe this new class will provide fresh challenges and an environment to e…" at bounding box center [238, 119] width 291 height 18
click at [195, 101] on li "[DATE] - 4.30pm - No Gi" at bounding box center [246, 99] width 277 height 9
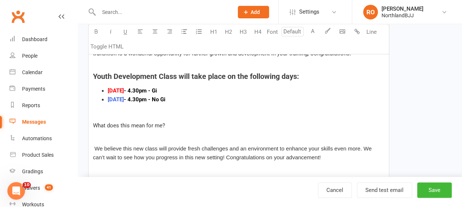
click at [162, 126] on span "What does this mean for me?" at bounding box center [129, 125] width 72 height 7
click at [121, 125] on span "What steps should i take next?" at bounding box center [130, 125] width 75 height 7
click at [198, 125] on span "What actions do i need to takeshould i take next?" at bounding box center [153, 125] width 121 height 7
drag, startPoint x: 190, startPoint y: 123, endPoint x: 84, endPoint y: 121, distance: 105.9
click at [84, 121] on div "Template Name Email for transition from Mini Campeao to Youth Novice Send by Em…" at bounding box center [239, 86] width 312 height 510
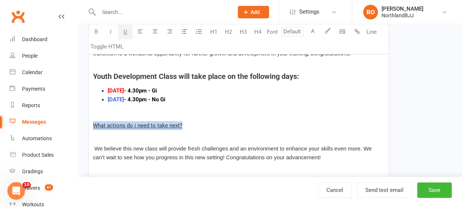
click at [126, 31] on span "U" at bounding box center [125, 32] width 4 height 7
click at [94, 29] on icon "button" at bounding box center [96, 32] width 6 height 6
click at [214, 121] on p "What actions do i need to take next?" at bounding box center [238, 125] width 291 height 9
drag, startPoint x: 200, startPoint y: 124, endPoint x: 86, endPoint y: 121, distance: 113.6
click at [86, 123] on div "Template Name Email for transition from Mini Campeao to Youth Novice Send by Em…" at bounding box center [239, 86] width 312 height 510
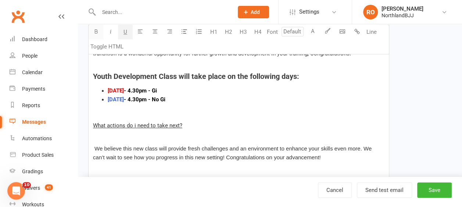
click at [96, 34] on button "button" at bounding box center [96, 32] width 15 height 15
click at [258, 33] on button "H4" at bounding box center [257, 32] width 15 height 15
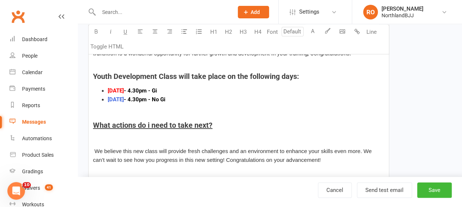
click at [238, 132] on div "PLEASE ENSURE ALL RESPONCES ARE DIRECTED TO OUR ADMINISTRATIVE TEAM VIA [EMAIL_…" at bounding box center [239, 117] width 300 height 266
click at [218, 121] on h4 "What actions do i need to take next?" at bounding box center [238, 125] width 291 height 8
click at [221, 128] on h4 "What actions do I need to take next?" at bounding box center [238, 125] width 291 height 8
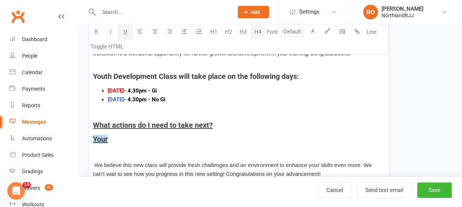
drag, startPoint x: 108, startPoint y: 140, endPoint x: 89, endPoint y: 140, distance: 19.5
click at [89, 140] on div "PLEASE ENSURE ALL RESPONCES ARE DIRECTED TO OUR ADMINISTRATIVE TEAM VIA [EMAIL_…" at bounding box center [239, 124] width 300 height 280
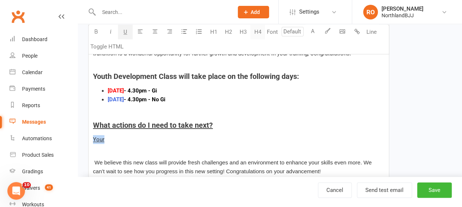
click at [260, 32] on button "H4" at bounding box center [257, 32] width 15 height 15
click at [125, 35] on button "U" at bounding box center [125, 32] width 15 height 15
click at [172, 137] on p "Your current membership" at bounding box center [238, 139] width 291 height 9
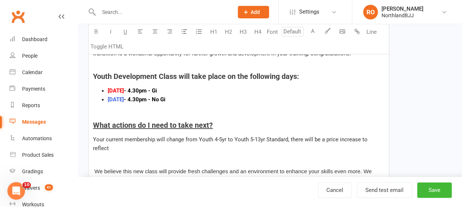
click at [292, 140] on span "Your current membership will change from Youth 4-5yr to Youth 5-13yr Standard, …" at bounding box center [231, 143] width 276 height 15
drag, startPoint x: 148, startPoint y: 143, endPoint x: 153, endPoint y: 143, distance: 4.4
click at [149, 143] on p "Your current membership will change from Youth 4-5yr to Youth 5-13yr Standard, …" at bounding box center [238, 144] width 291 height 18
drag, startPoint x: 376, startPoint y: 139, endPoint x: 340, endPoint y: 140, distance: 36.8
click at [340, 139] on p "Your current membership will change from Youth 4-5yr to Youth 5-13yr Standard, …" at bounding box center [238, 144] width 291 height 18
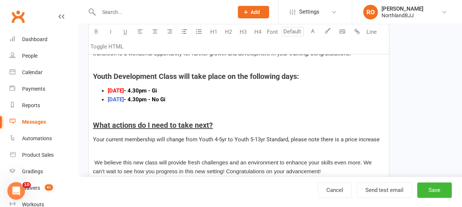
click at [381, 138] on p "Your current membership will change from Youth 4-5yr to Youth 5-13yr Standard, …" at bounding box center [238, 139] width 291 height 9
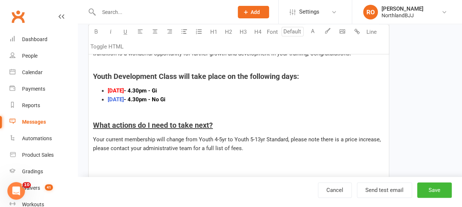
click at [252, 146] on p "Your current membership will change from Youth 4-5yr to Youth 5-13yr Standard, …" at bounding box center [238, 144] width 291 height 18
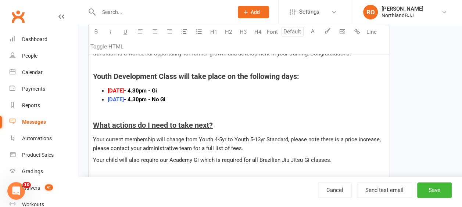
click at [343, 161] on p "Your child will also require our Academy Gi which is required for all Brazilian…" at bounding box center [238, 160] width 291 height 9
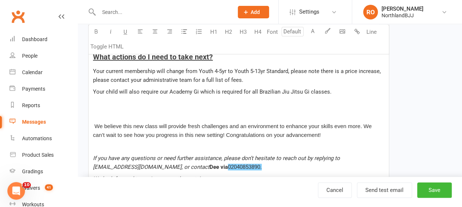
scroll to position [294, 0]
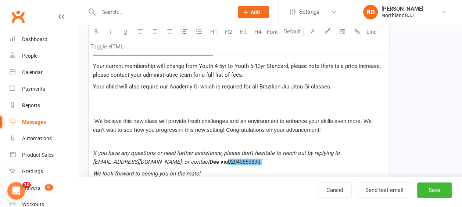
click at [93, 119] on span at bounding box center [93, 121] width 1 height 7
click at [98, 110] on p "﻿" at bounding box center [238, 109] width 291 height 9
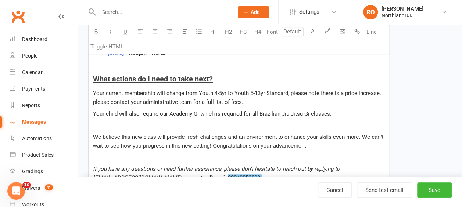
scroll to position [257, 0]
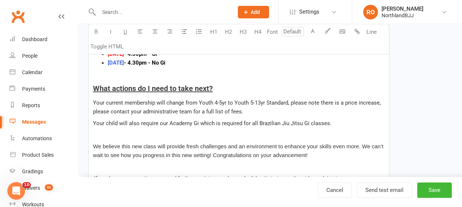
click at [92, 122] on div "PLEASE ENSURE ALL RESPONCES ARE DIRECTED TO OUR ADMINISTRATIVE TEAM VIA [EMAIL_…" at bounding box center [239, 96] width 300 height 298
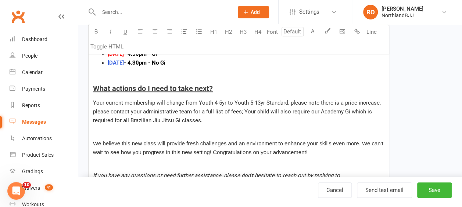
click at [207, 119] on p "Your current membership will change from Youth 4-5yr to Youth 5-13yr Standard, …" at bounding box center [238, 111] width 291 height 26
click at [97, 133] on p "﻿" at bounding box center [238, 132] width 291 height 9
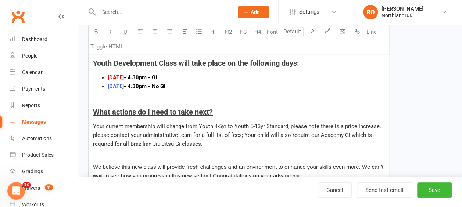
scroll to position [237, 0]
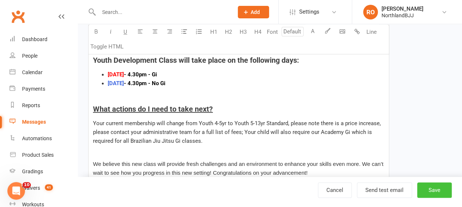
click at [430, 189] on button "Save" at bounding box center [434, 190] width 35 height 15
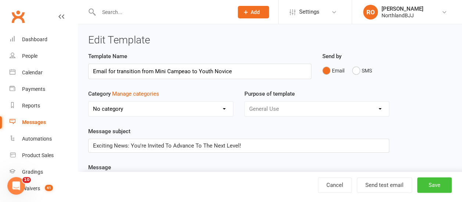
select select "50"
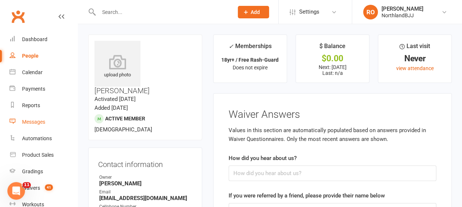
click at [39, 122] on div "Messages" at bounding box center [33, 122] width 23 height 6
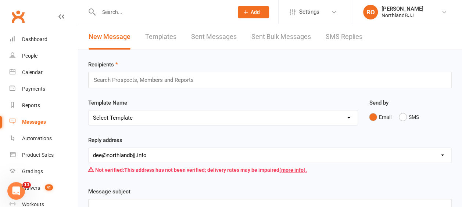
click at [152, 39] on link "Templates" at bounding box center [160, 36] width 31 height 25
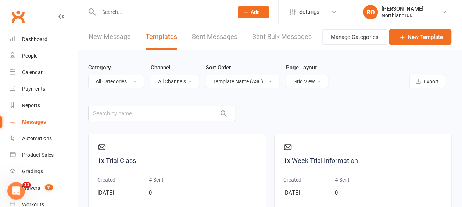
click at [322, 80] on select "List View Grid View" at bounding box center [307, 81] width 42 height 12
click at [287, 75] on select "List View Grid View" at bounding box center [307, 81] width 42 height 12
click at [314, 83] on select "List View Grid View" at bounding box center [307, 81] width 42 height 12
select select "list"
click at [286, 75] on select "List View Grid View" at bounding box center [307, 81] width 42 height 12
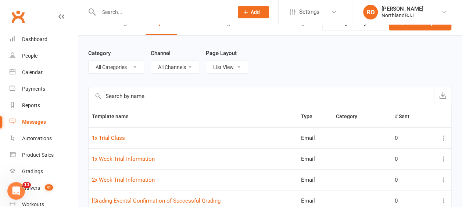
scroll to position [37, 0]
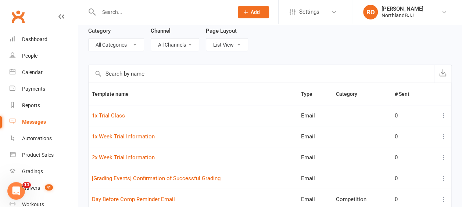
click at [444, 157] on icon at bounding box center [443, 157] width 7 height 7
click at [385, 181] on link "Edit" at bounding box center [405, 185] width 73 height 15
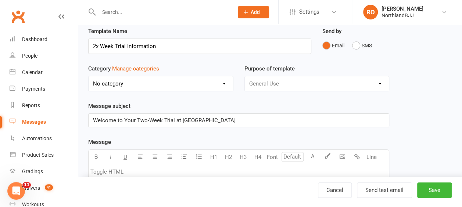
scroll to position [37, 0]
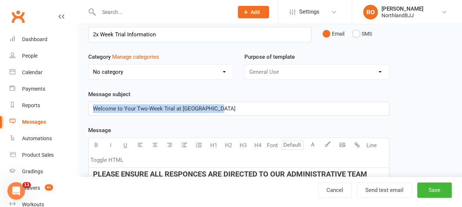
drag, startPoint x: 226, startPoint y: 108, endPoint x: 79, endPoint y: 108, distance: 146.6
copy span "Welcome to Your Two-Week Trial at [GEOGRAPHIC_DATA]"
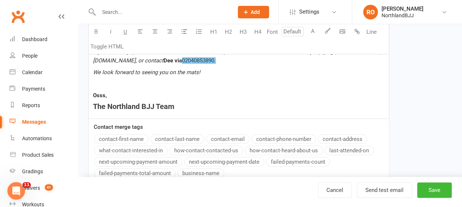
scroll to position [1350, 0]
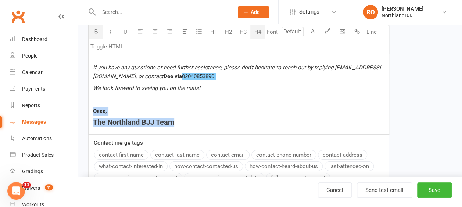
drag, startPoint x: 189, startPoint y: 104, endPoint x: 79, endPoint y: 87, distance: 111.9
copy div "Osss, The Northland BJJ Team"
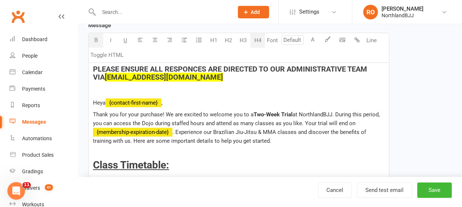
scroll to position [110, 0]
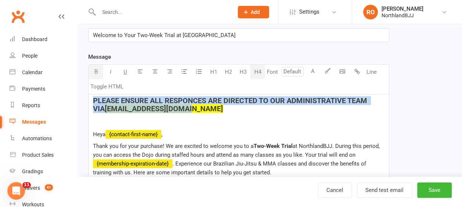
drag, startPoint x: 178, startPoint y: 107, endPoint x: 76, endPoint y: 90, distance: 103.6
copy h4 "PLEASE ENSURE ALL RESPONCES ARE DIRECTED TO OUR ADMINISTRATIVE TEAM VIA dee@nor…"
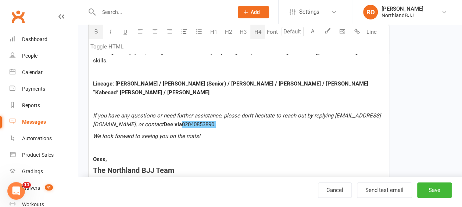
scroll to position [1313, 0]
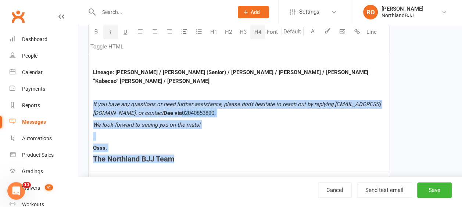
drag, startPoint x: 92, startPoint y: 86, endPoint x: 189, endPoint y: 147, distance: 114.8
copy div "If you have any questions or need further assistance, please don’t hesitate to …"
click at [208, 132] on p at bounding box center [238, 136] width 291 height 9
click at [347, 100] on p "If you have any questions or need further assistance, please don’t hesitate to …" at bounding box center [238, 109] width 291 height 18
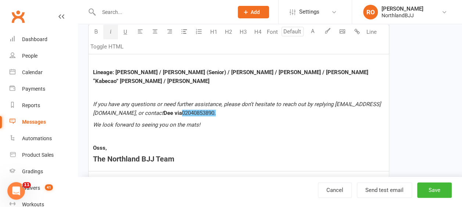
click at [337, 100] on p "If you have any questions or need further assistance, please don’t hesitate to …" at bounding box center [238, 109] width 291 height 18
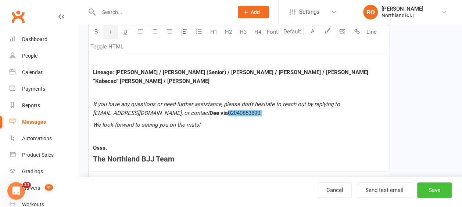
click at [440, 187] on button "Save" at bounding box center [434, 190] width 35 height 15
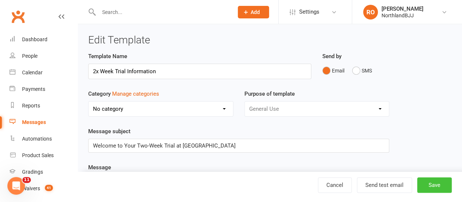
select select "50"
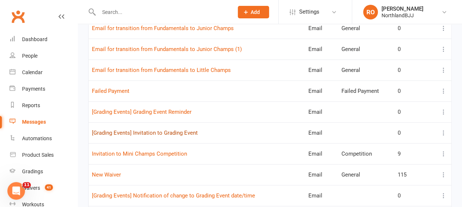
scroll to position [323, 0]
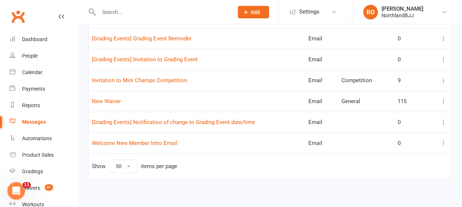
click at [445, 141] on icon at bounding box center [443, 143] width 7 height 7
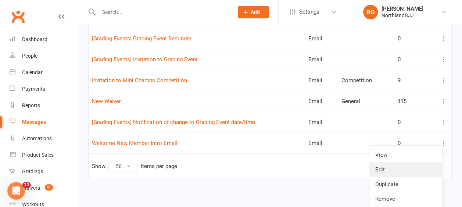
click at [381, 168] on link "Edit" at bounding box center [405, 169] width 73 height 15
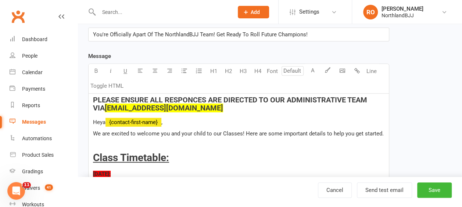
scroll to position [110, 0]
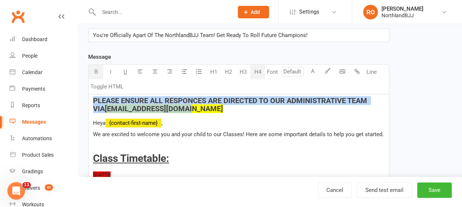
drag, startPoint x: 175, startPoint y: 106, endPoint x: 89, endPoint y: 101, distance: 86.2
copy h4 "PLEASE ENSURE ALL RESPONCES ARE DIRECTED TO OUR ADMINISTRATIVE TEAM VIA dee@nor…"
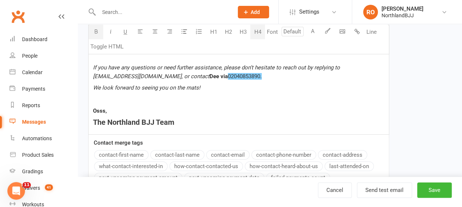
scroll to position [1275, 0]
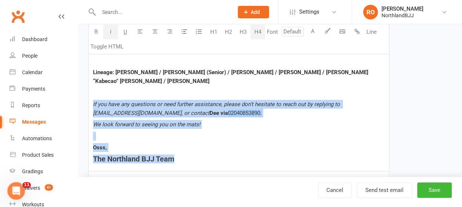
drag, startPoint x: 181, startPoint y: 138, endPoint x: 90, endPoint y: 79, distance: 108.6
copy div "If you have any questions or need further assistance, please don’t hesitate to …"
